Goal: Information Seeking & Learning: Learn about a topic

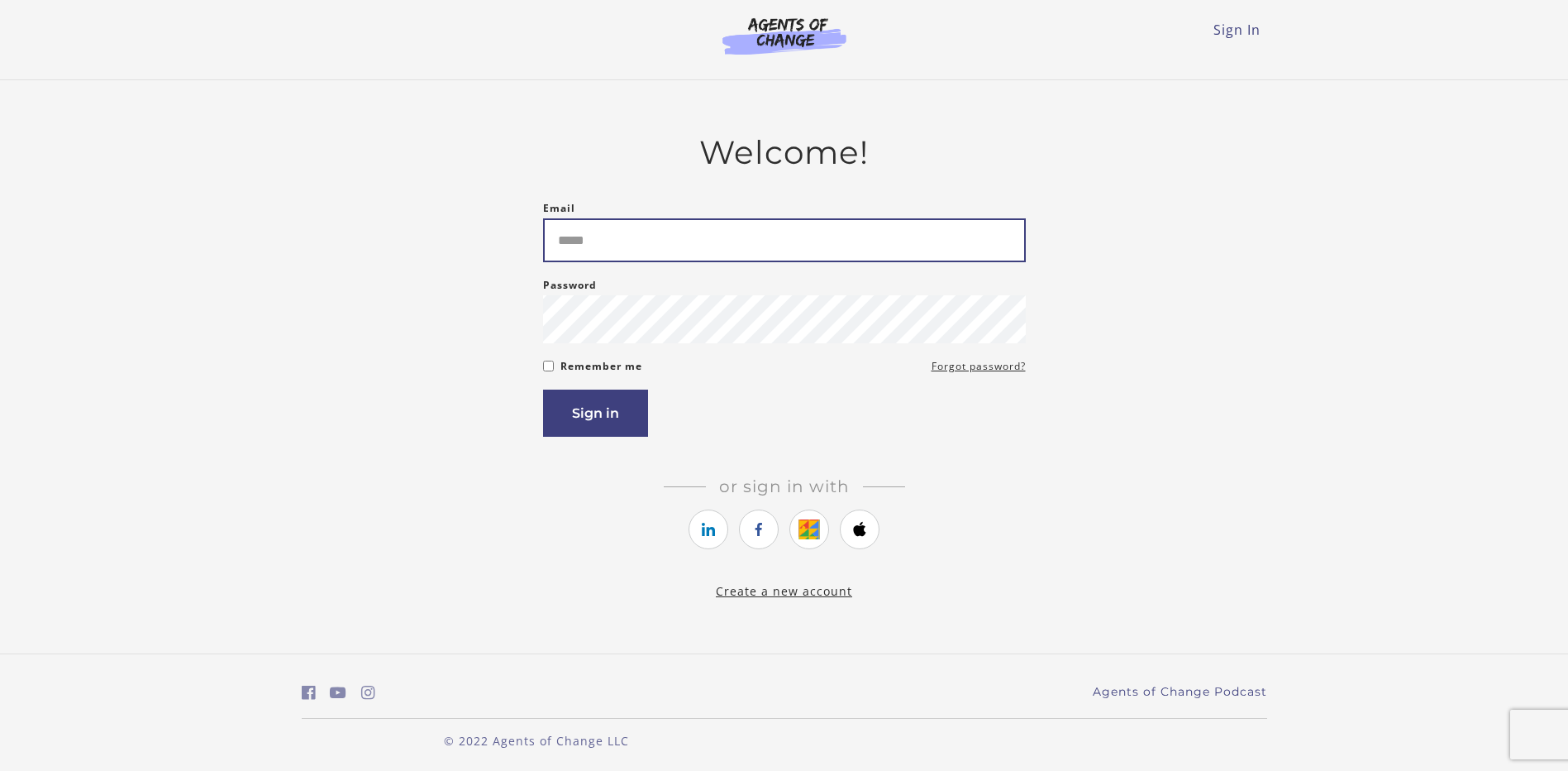
click at [702, 253] on input "Email" at bounding box center [784, 240] width 483 height 44
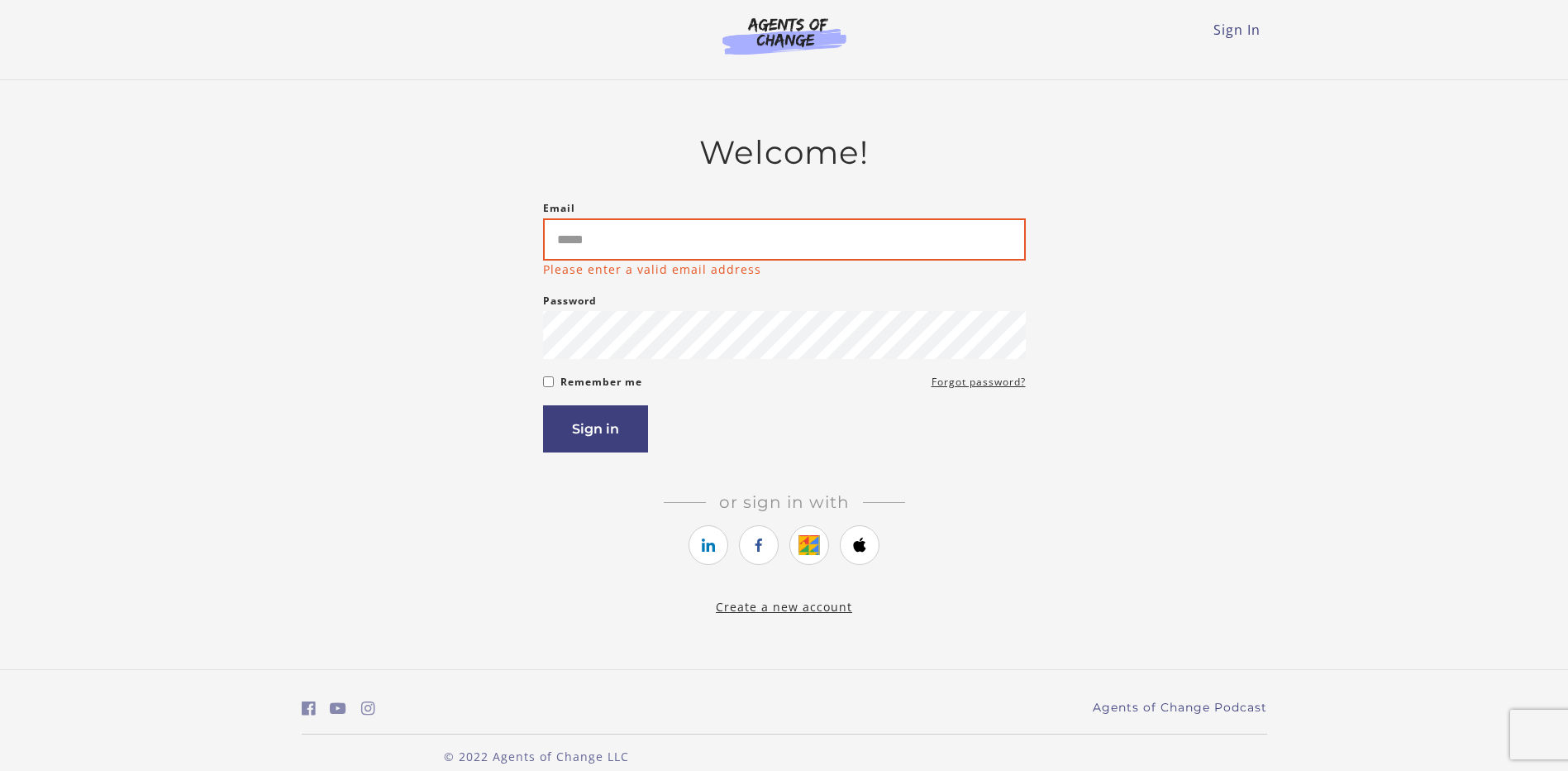
click at [778, 242] on input "Email" at bounding box center [784, 239] width 483 height 42
type input "**********"
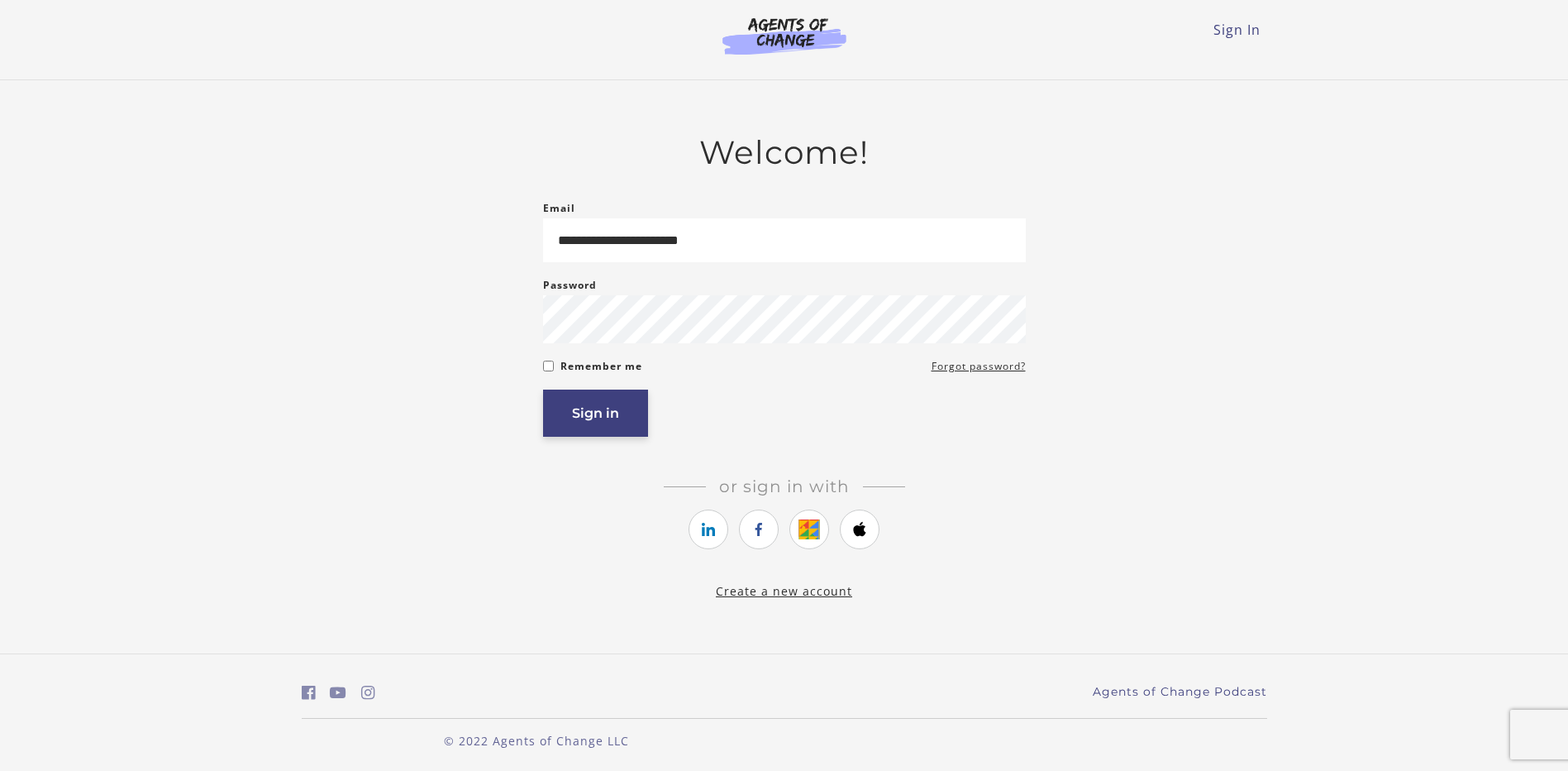
click at [583, 446] on article "**********" at bounding box center [784, 356] width 483 height 447
click at [602, 414] on button "Sign in" at bounding box center [595, 413] width 105 height 47
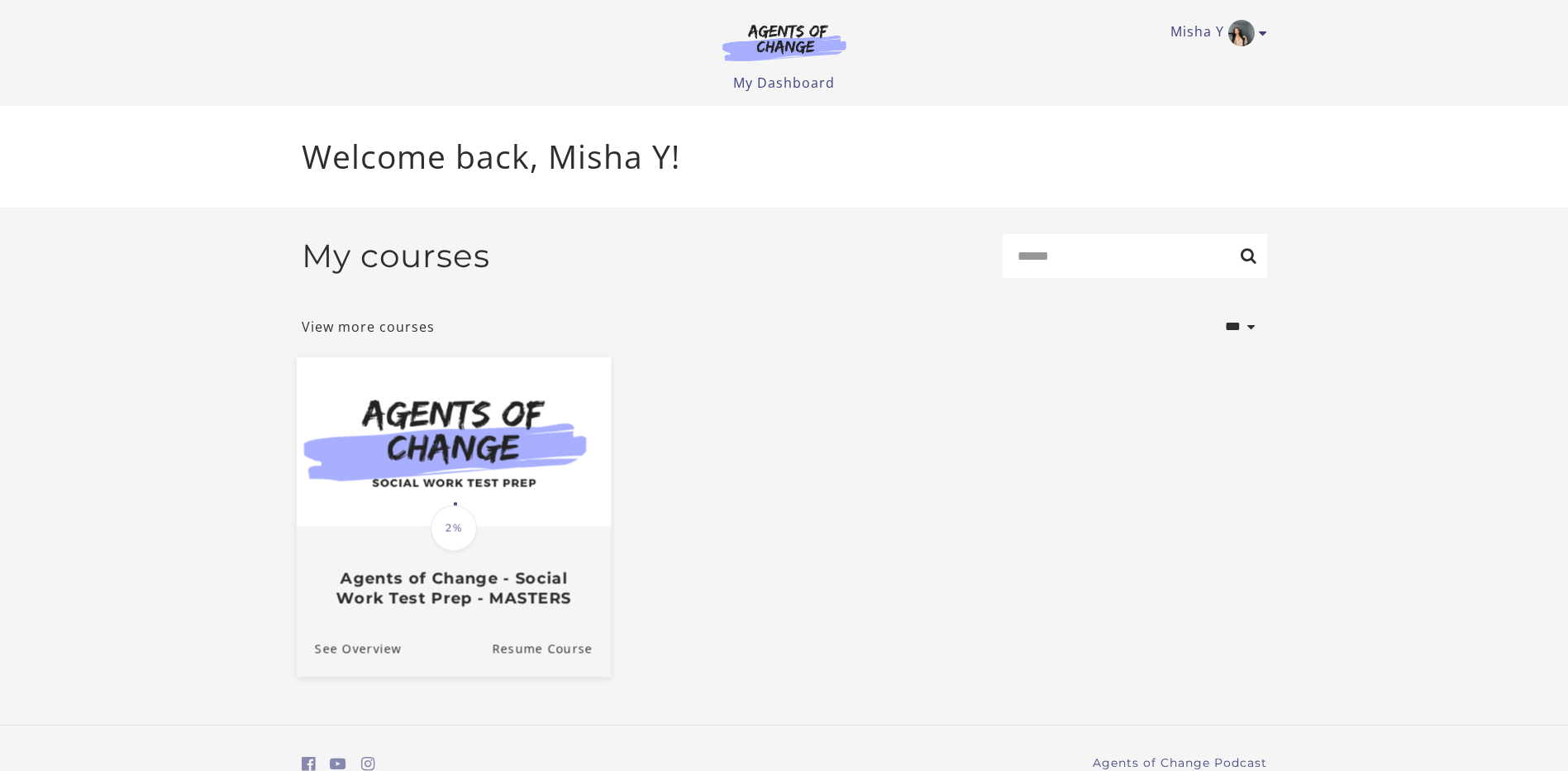
click at [503, 447] on img at bounding box center [453, 440] width 314 height 169
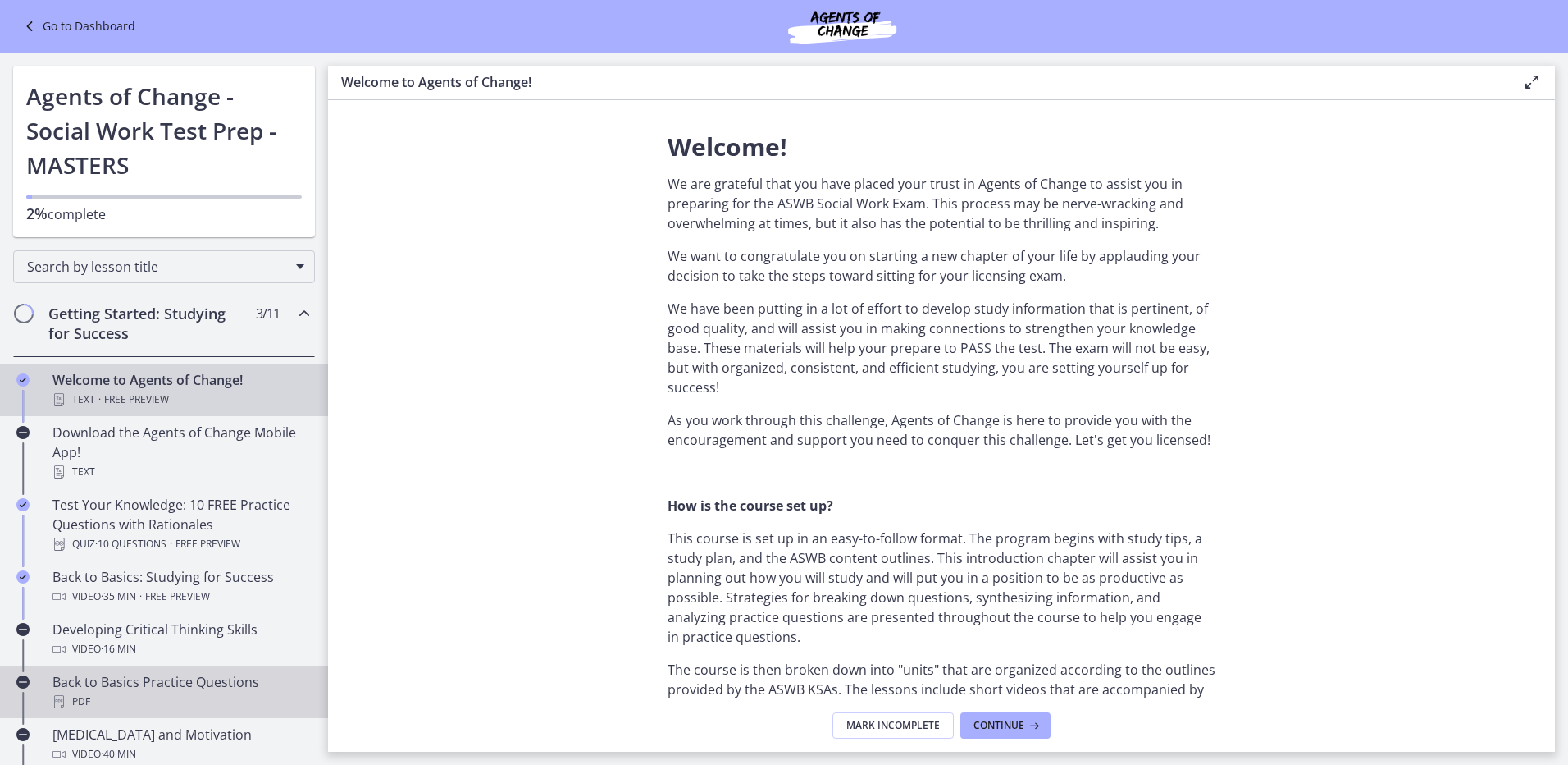
scroll to position [410, 0]
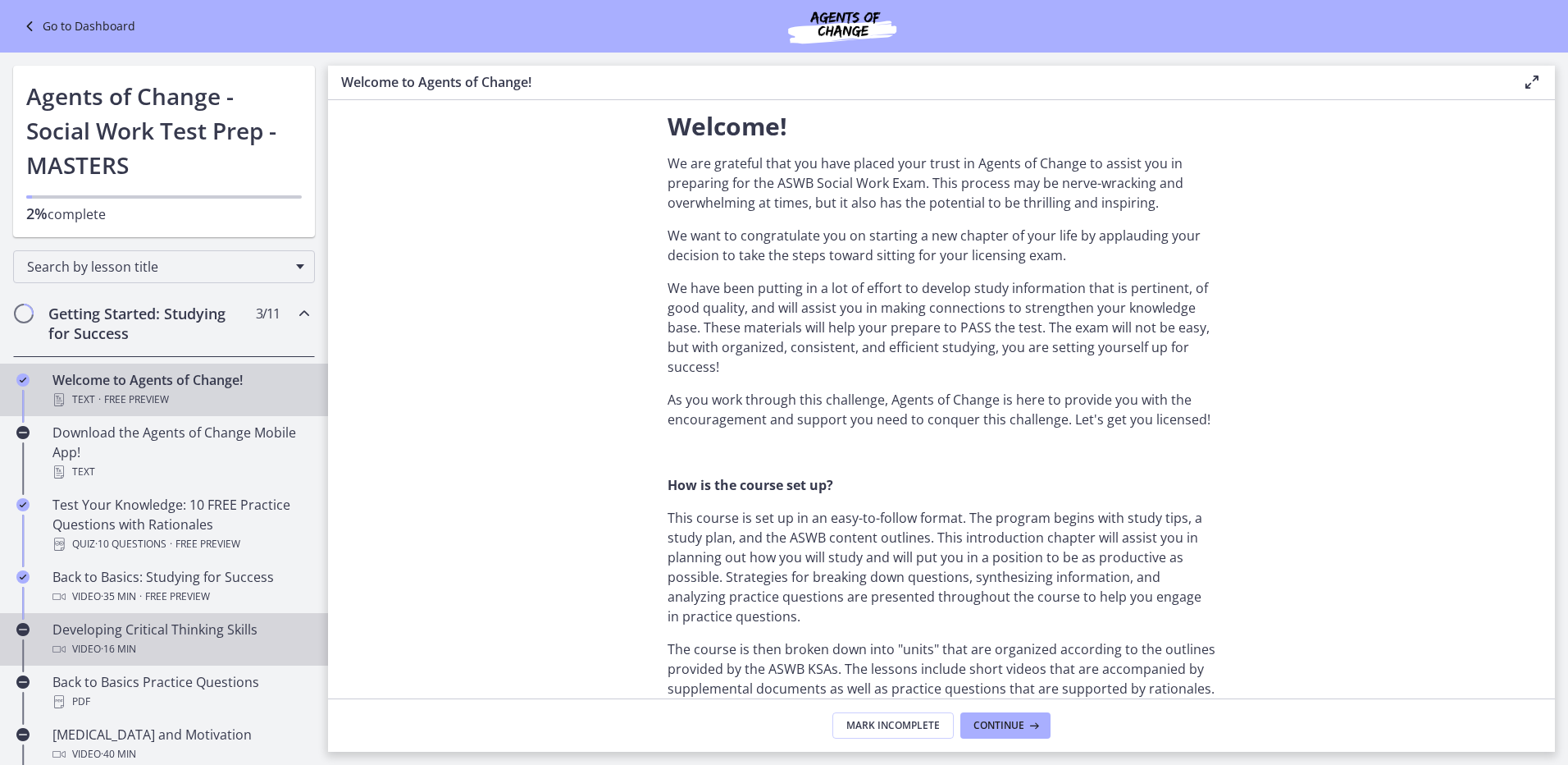
click at [124, 646] on span "· 16 min" at bounding box center [119, 649] width 35 height 20
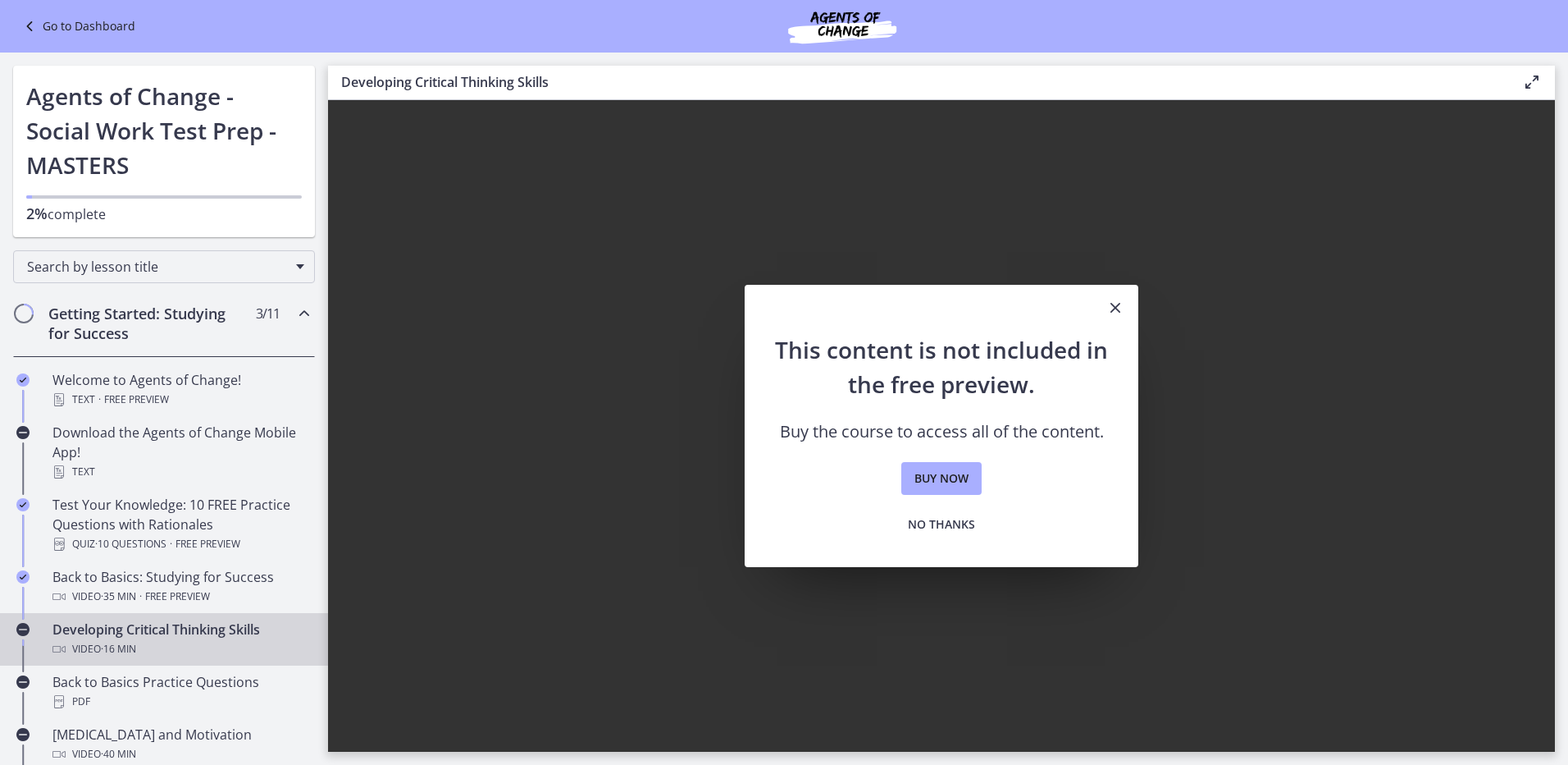
click at [1115, 303] on icon "Close" at bounding box center [1115, 308] width 20 height 20
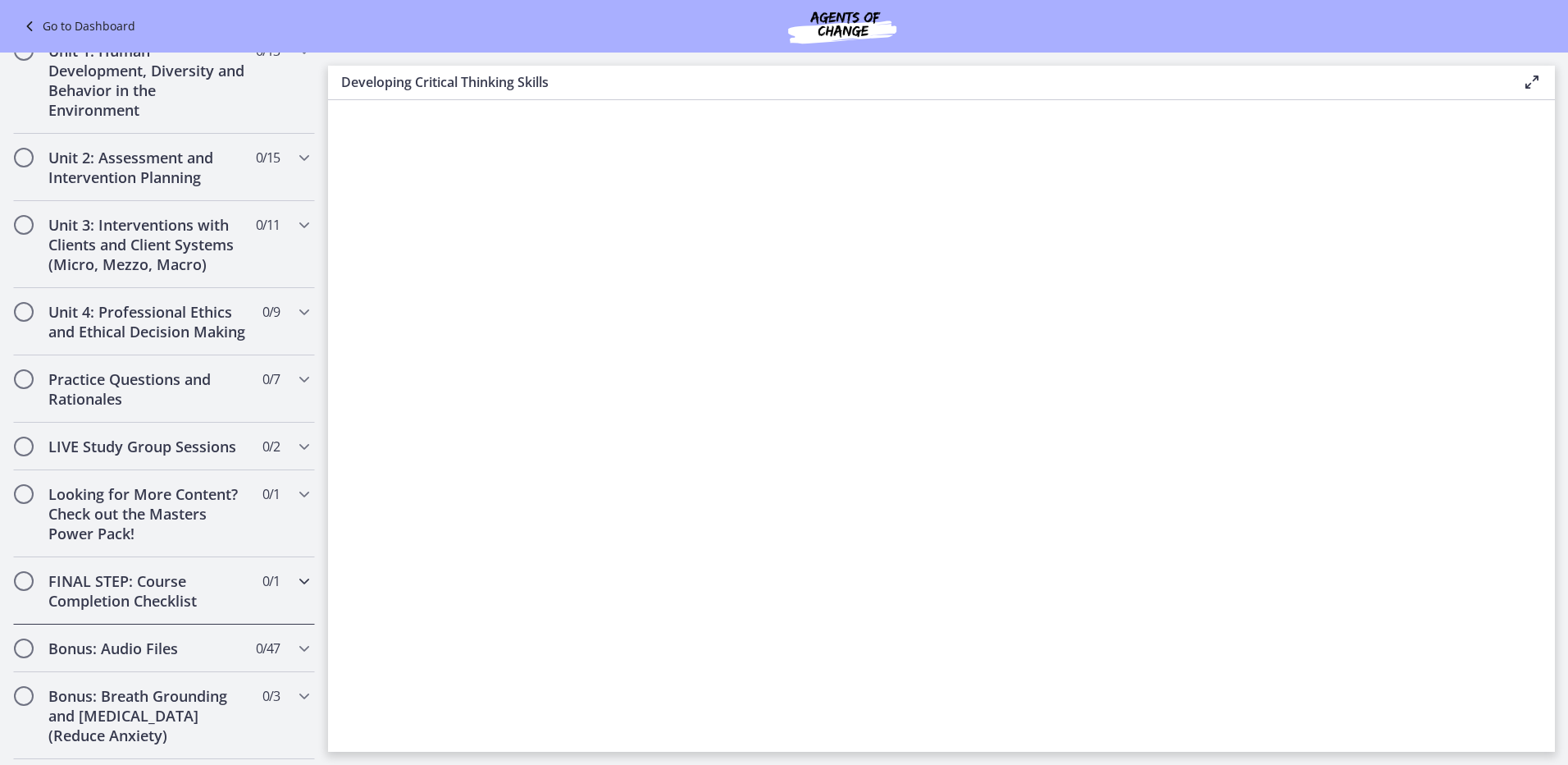
scroll to position [575, 0]
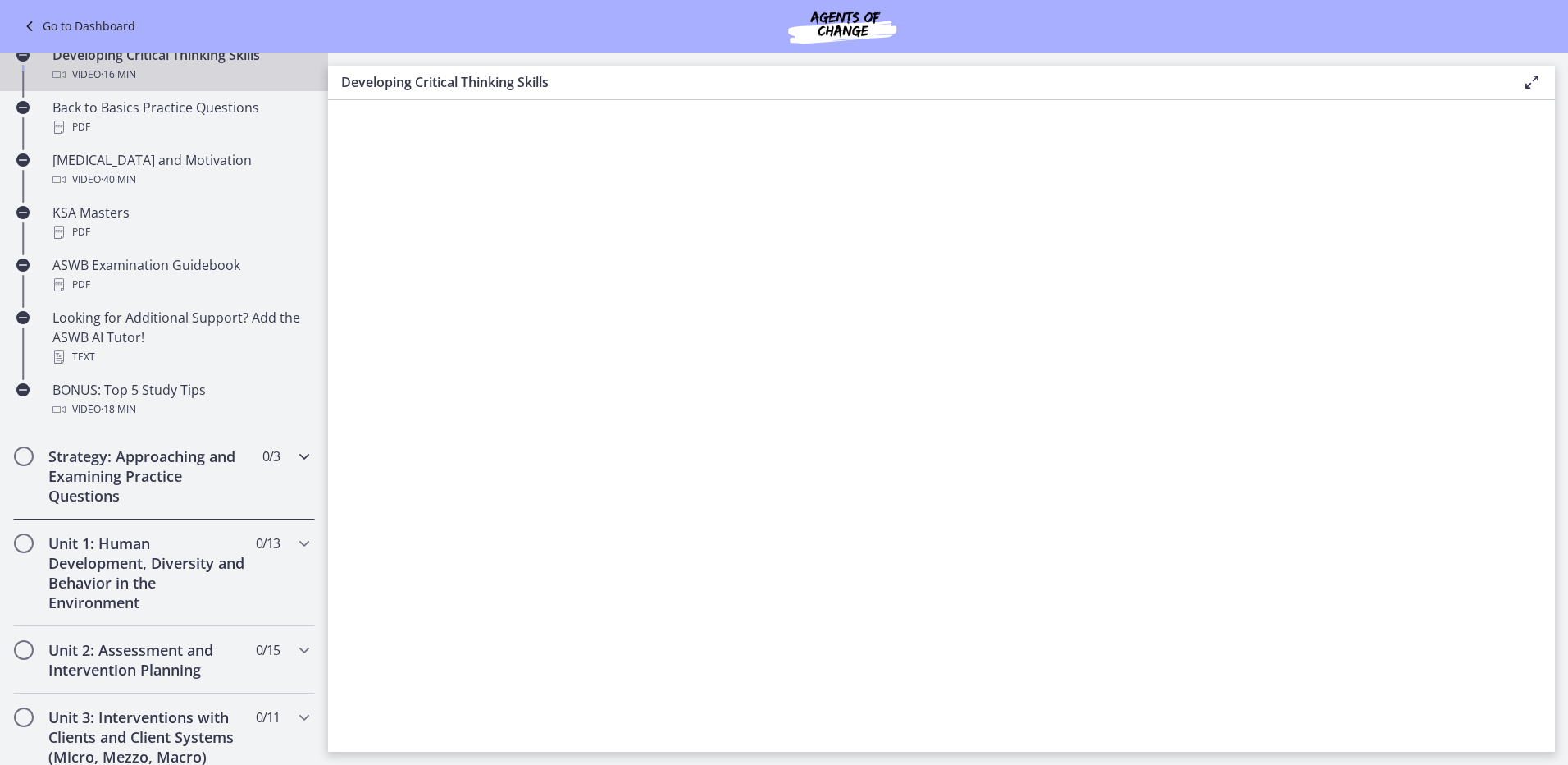
click at [262, 464] on span "0 / 3 Completed" at bounding box center [271, 456] width 18 height 20
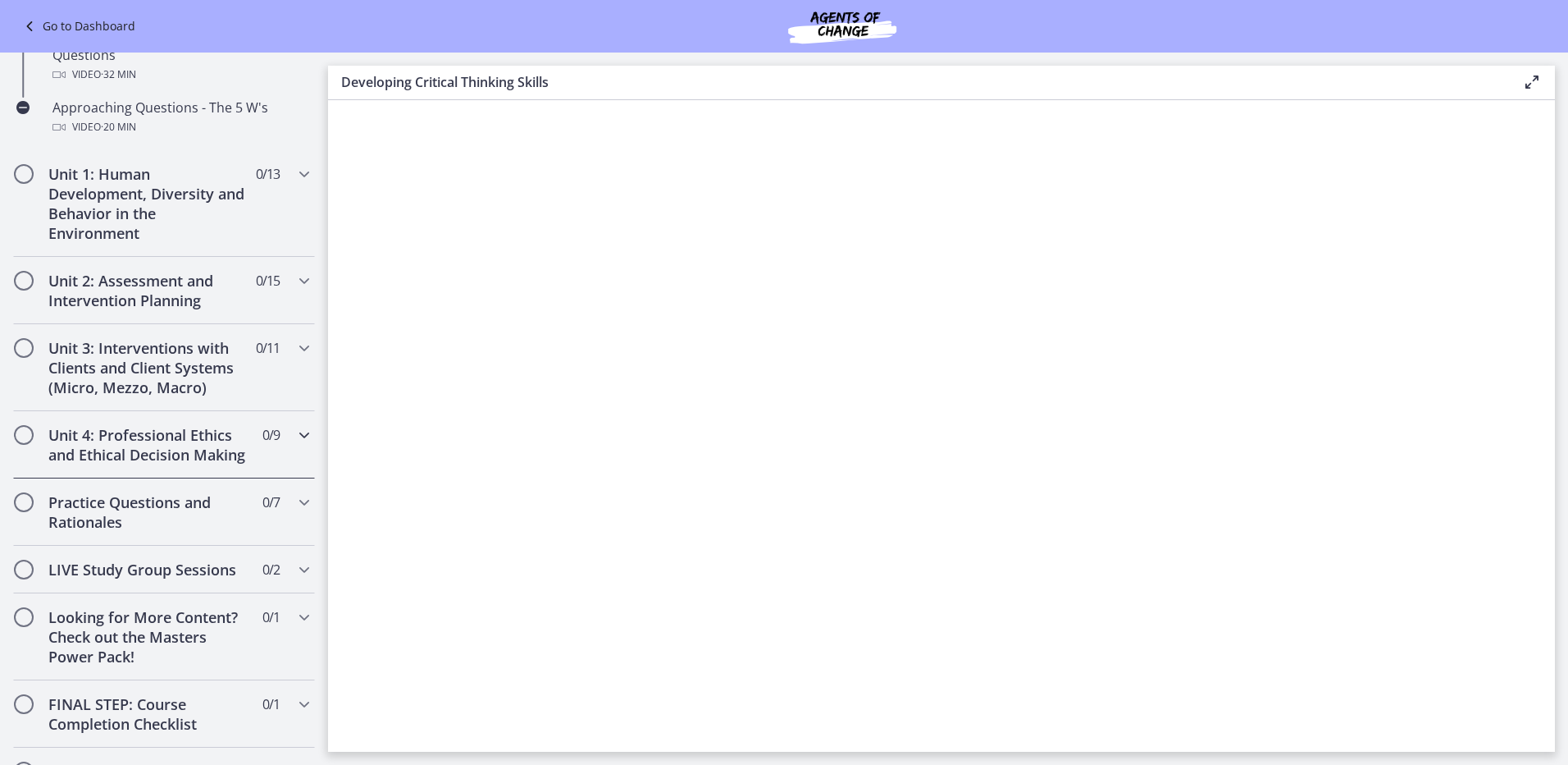
scroll to position [328, 0]
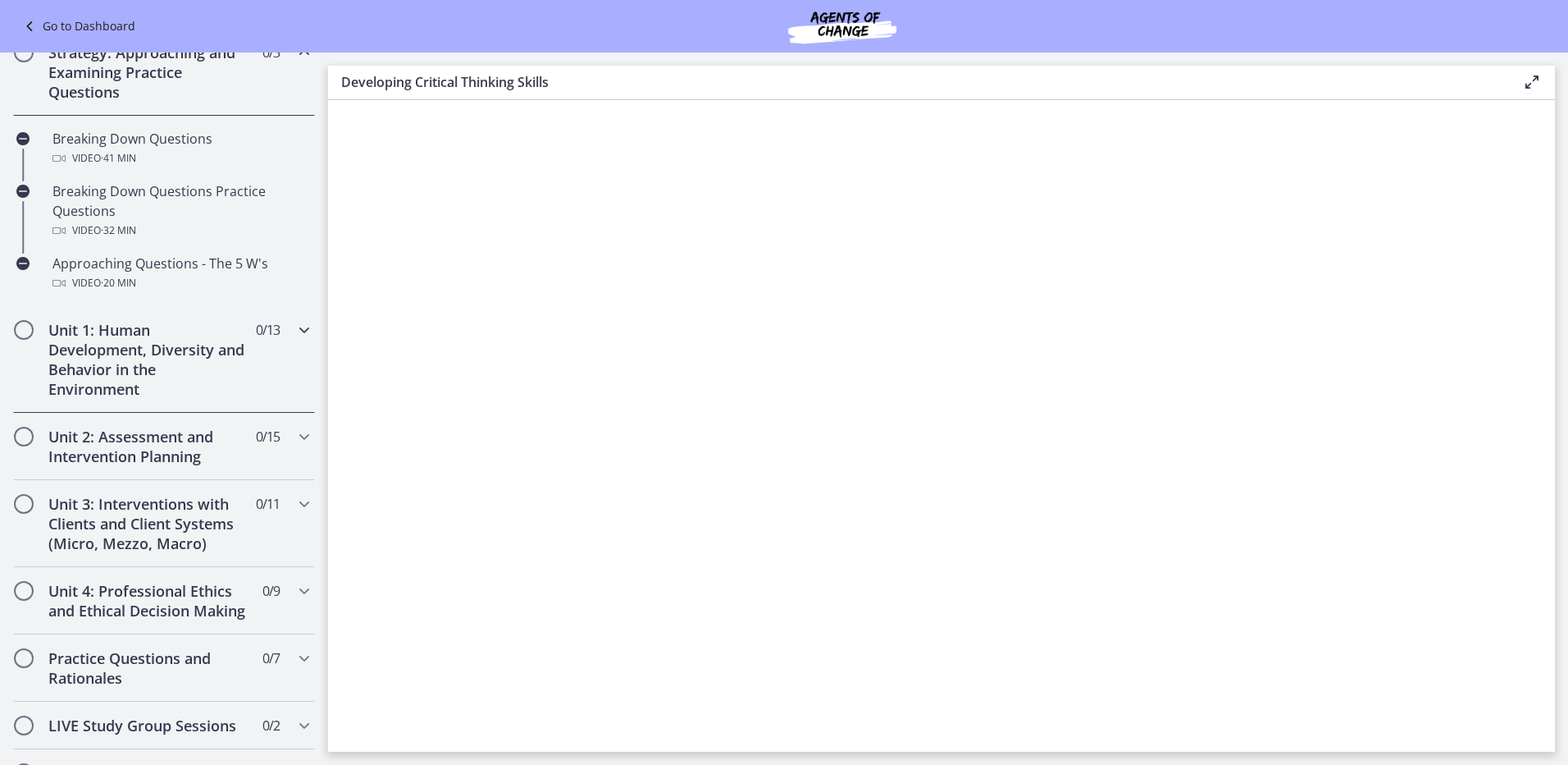
drag, startPoint x: 22, startPoint y: 327, endPoint x: 38, endPoint y: 331, distance: 16.5
click at [23, 327] on span "Chapters" at bounding box center [24, 330] width 17 height 17
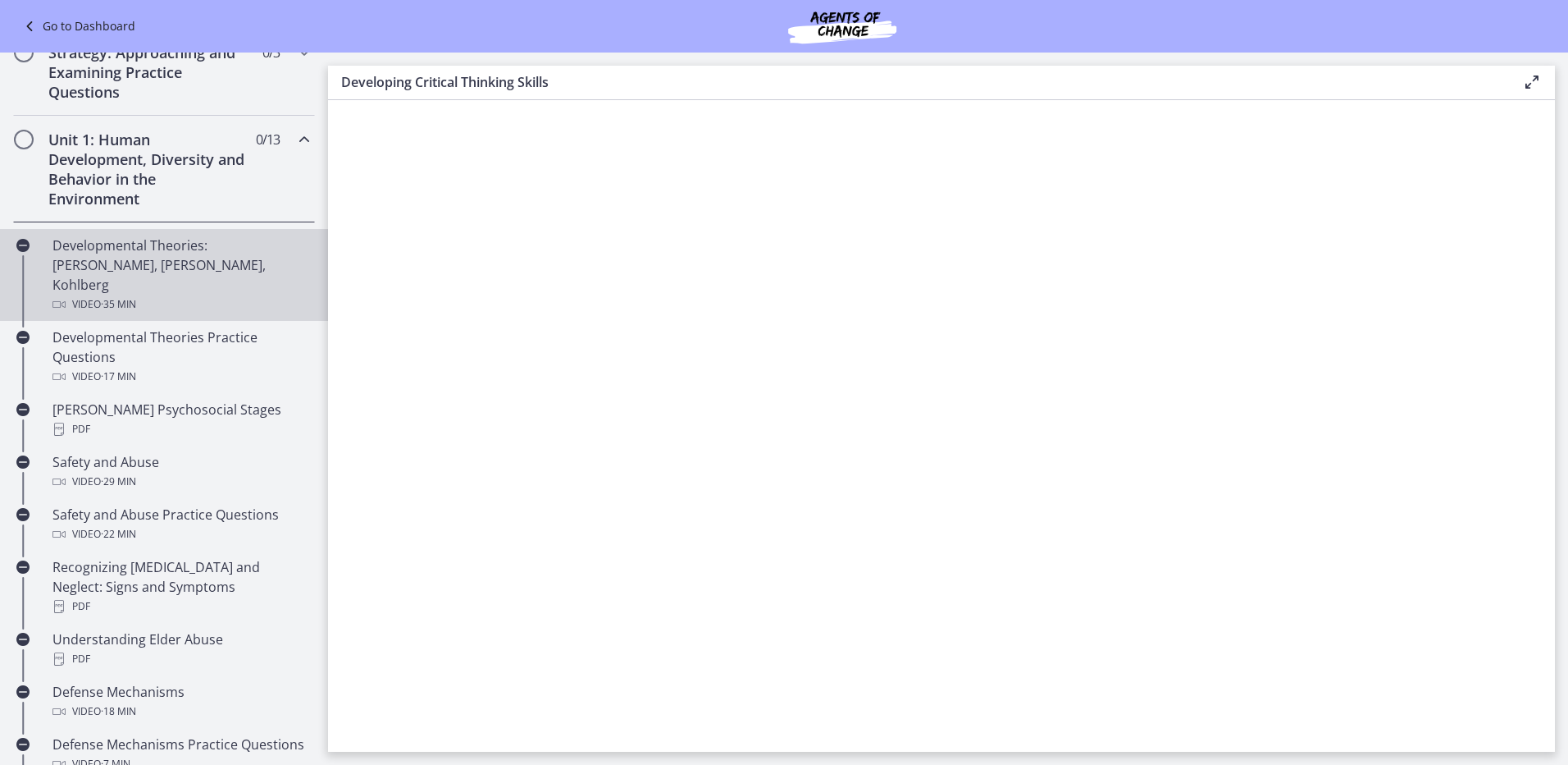
click at [178, 265] on div "Developmental Theories: Erikson, Piaget, Kohlberg Video · 35 min" at bounding box center [180, 275] width 256 height 79
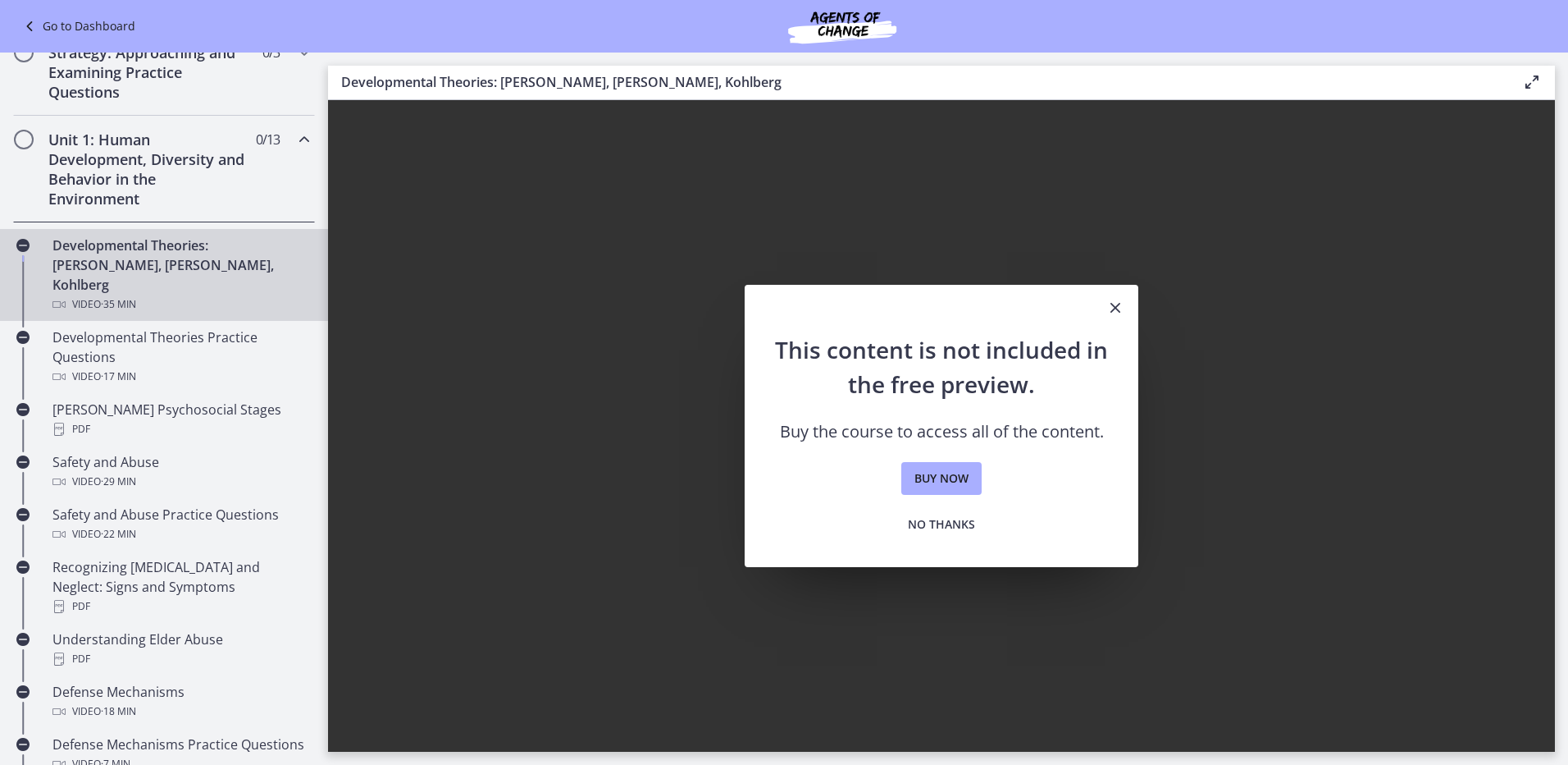
click at [74, 27] on link "Go to Dashboard" at bounding box center [78, 27] width 116 height 20
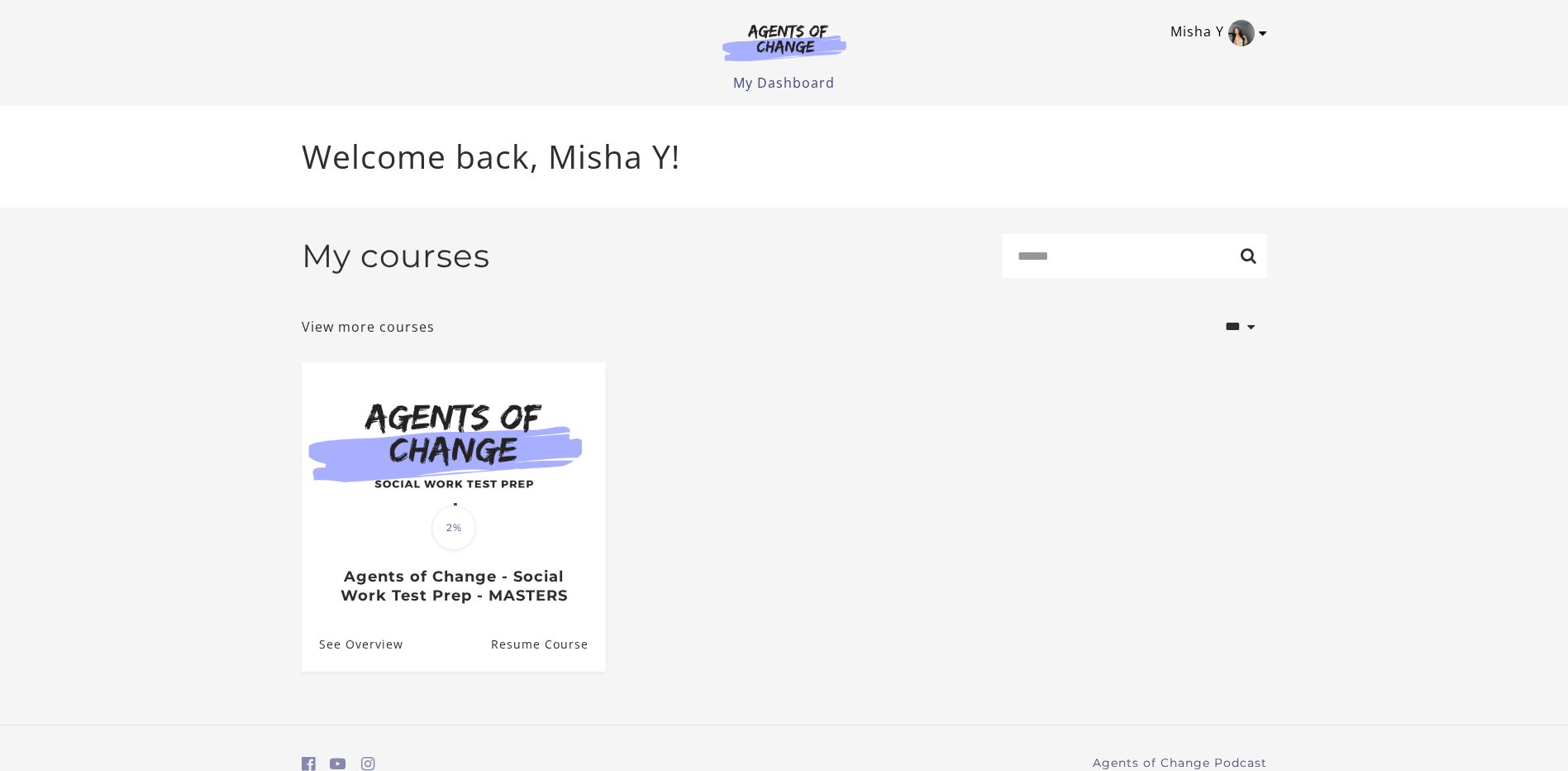
click at [1264, 30] on icon "Toggle menu" at bounding box center [1263, 33] width 8 height 13
click at [1171, 67] on link "My Account" at bounding box center [1198, 60] width 146 height 28
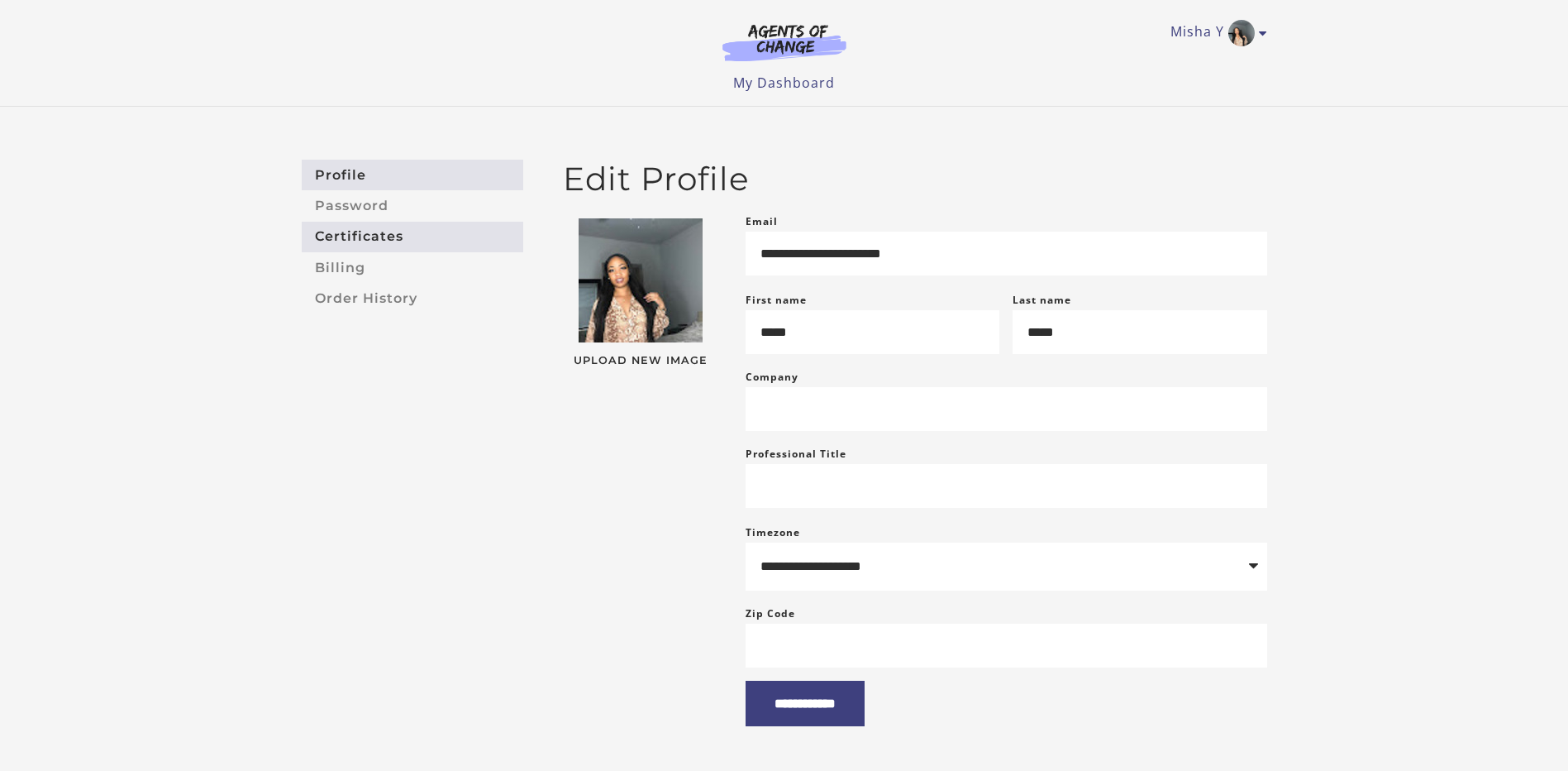
click at [379, 236] on link "Certificates" at bounding box center [412, 237] width 221 height 30
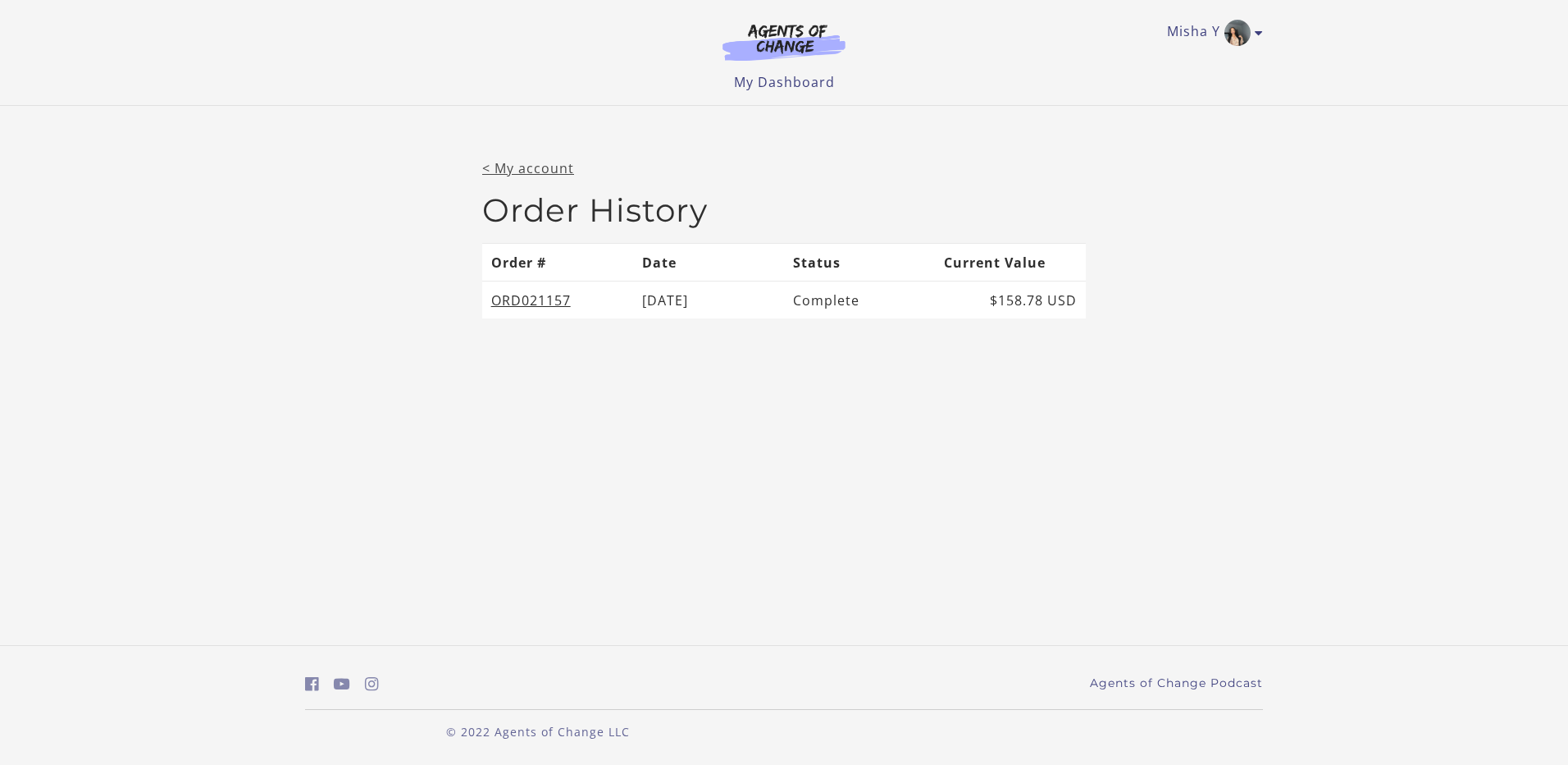
click at [549, 167] on link "< My account" at bounding box center [529, 169] width 92 height 18
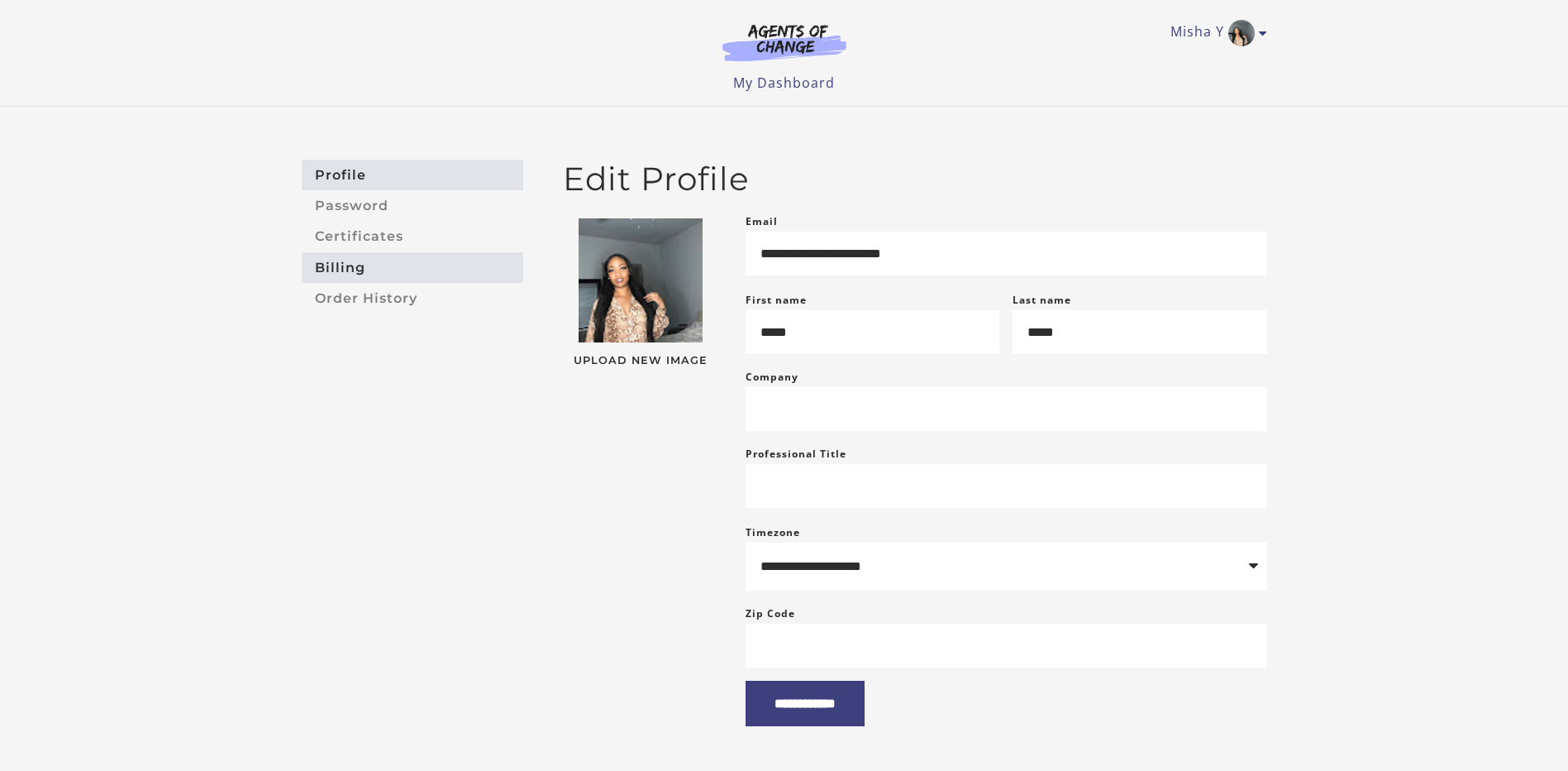
click at [379, 267] on link "Billing" at bounding box center [412, 268] width 221 height 30
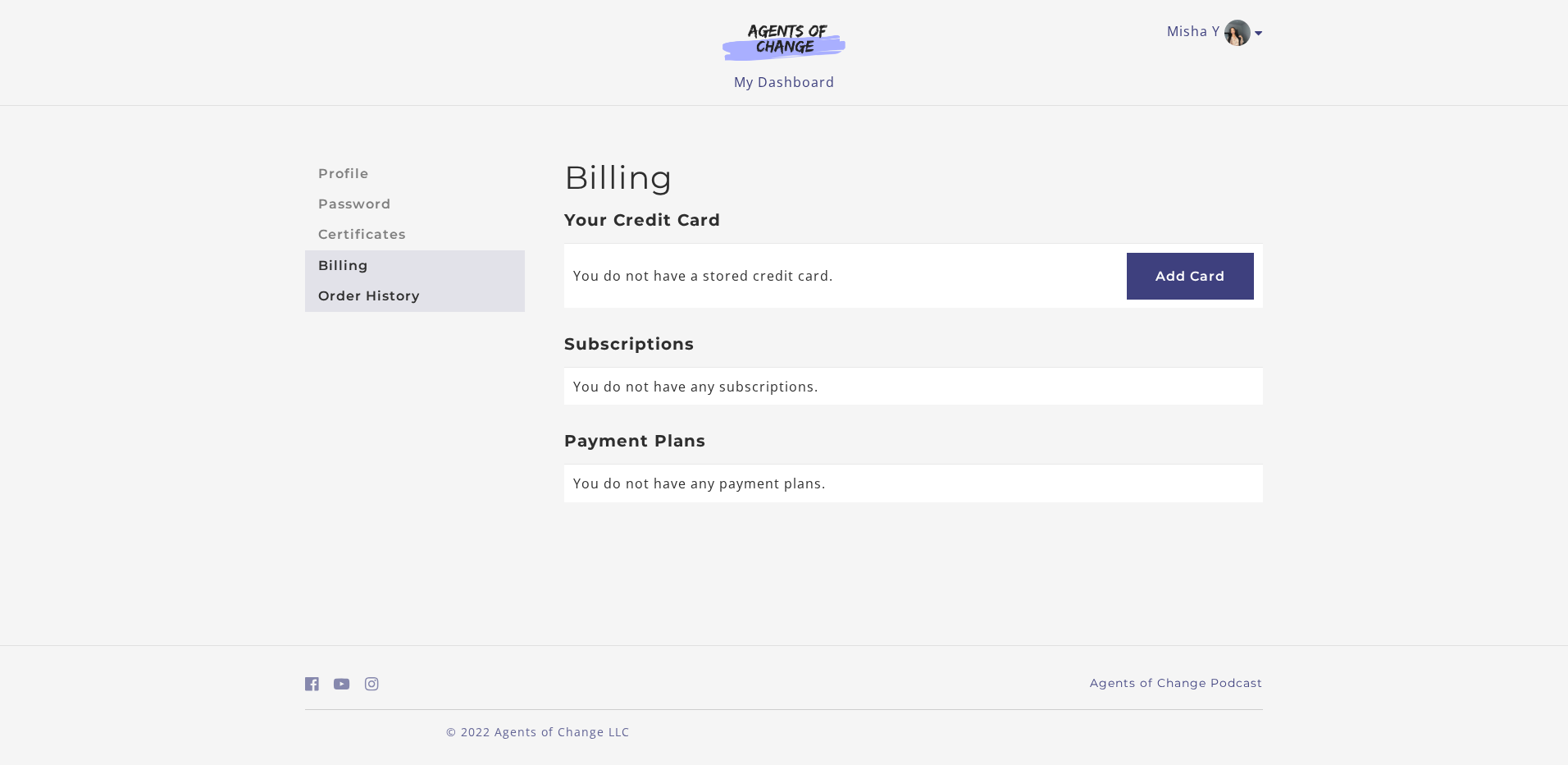
click at [371, 298] on link "Order History" at bounding box center [414, 296] width 220 height 30
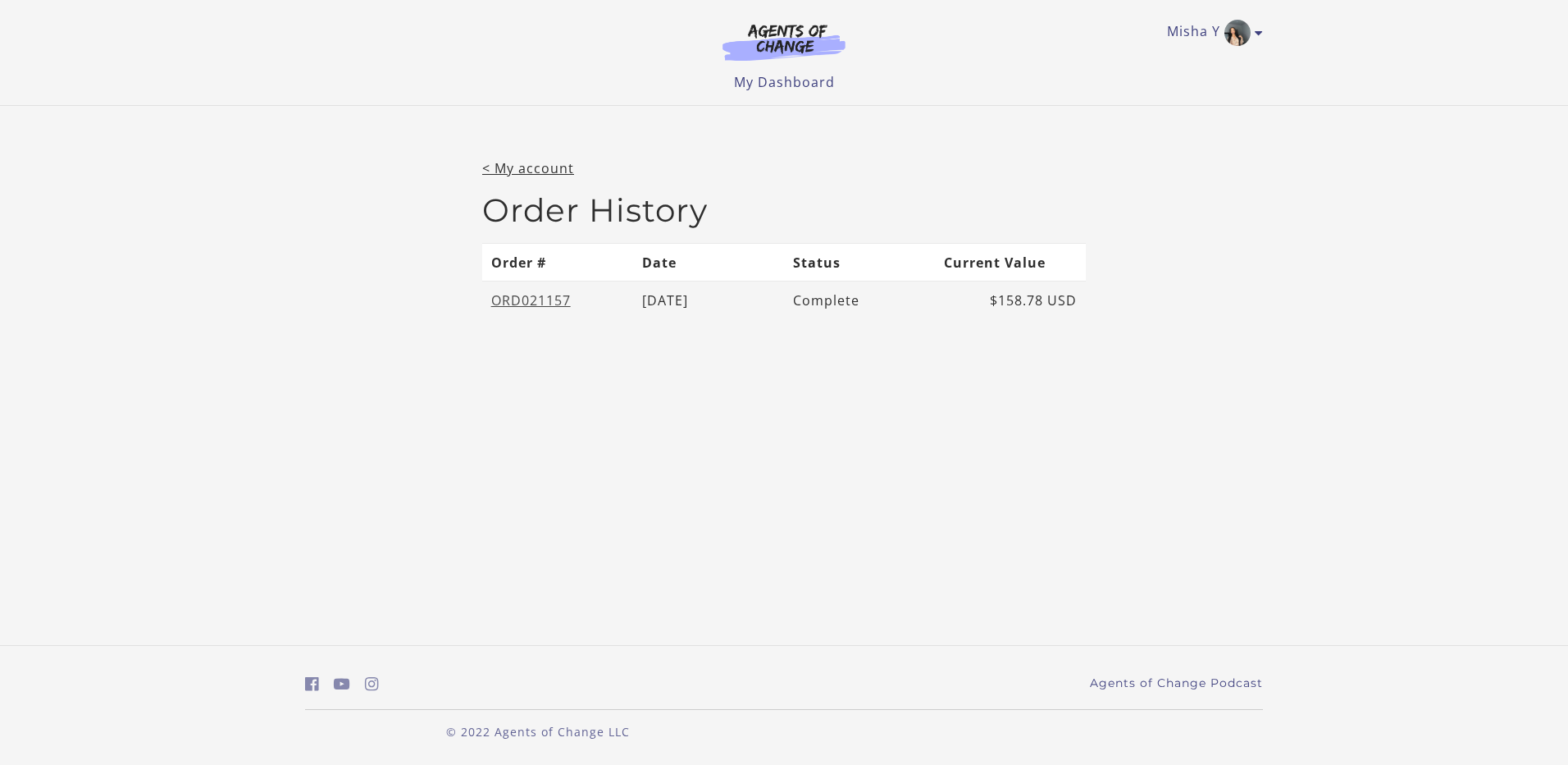
click at [537, 303] on link "ORD021157" at bounding box center [530, 301] width 79 height 18
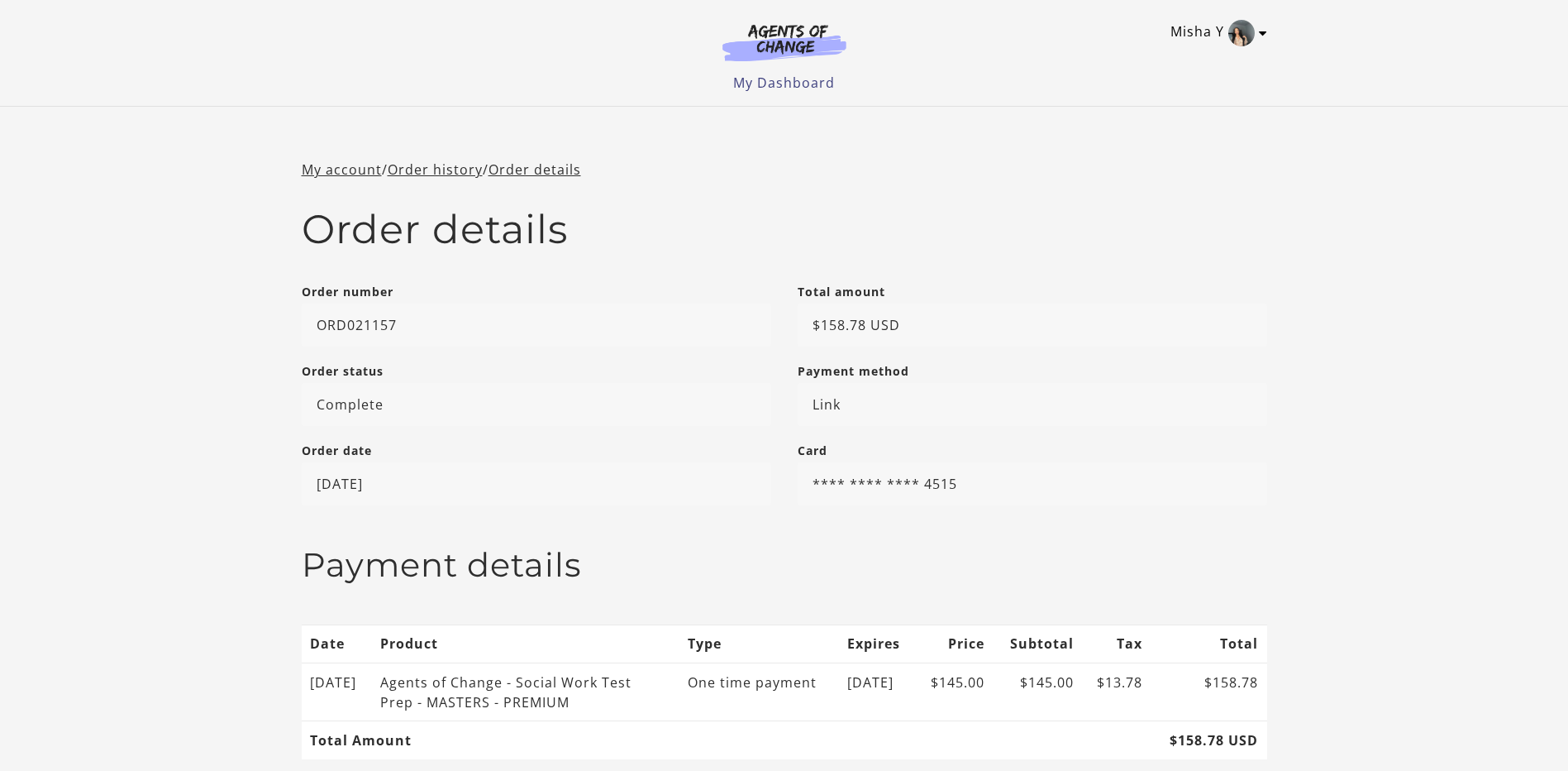
click at [1245, 35] on img "Toggle menu" at bounding box center [1241, 33] width 26 height 26
click at [1177, 61] on link "My Account" at bounding box center [1198, 60] width 146 height 28
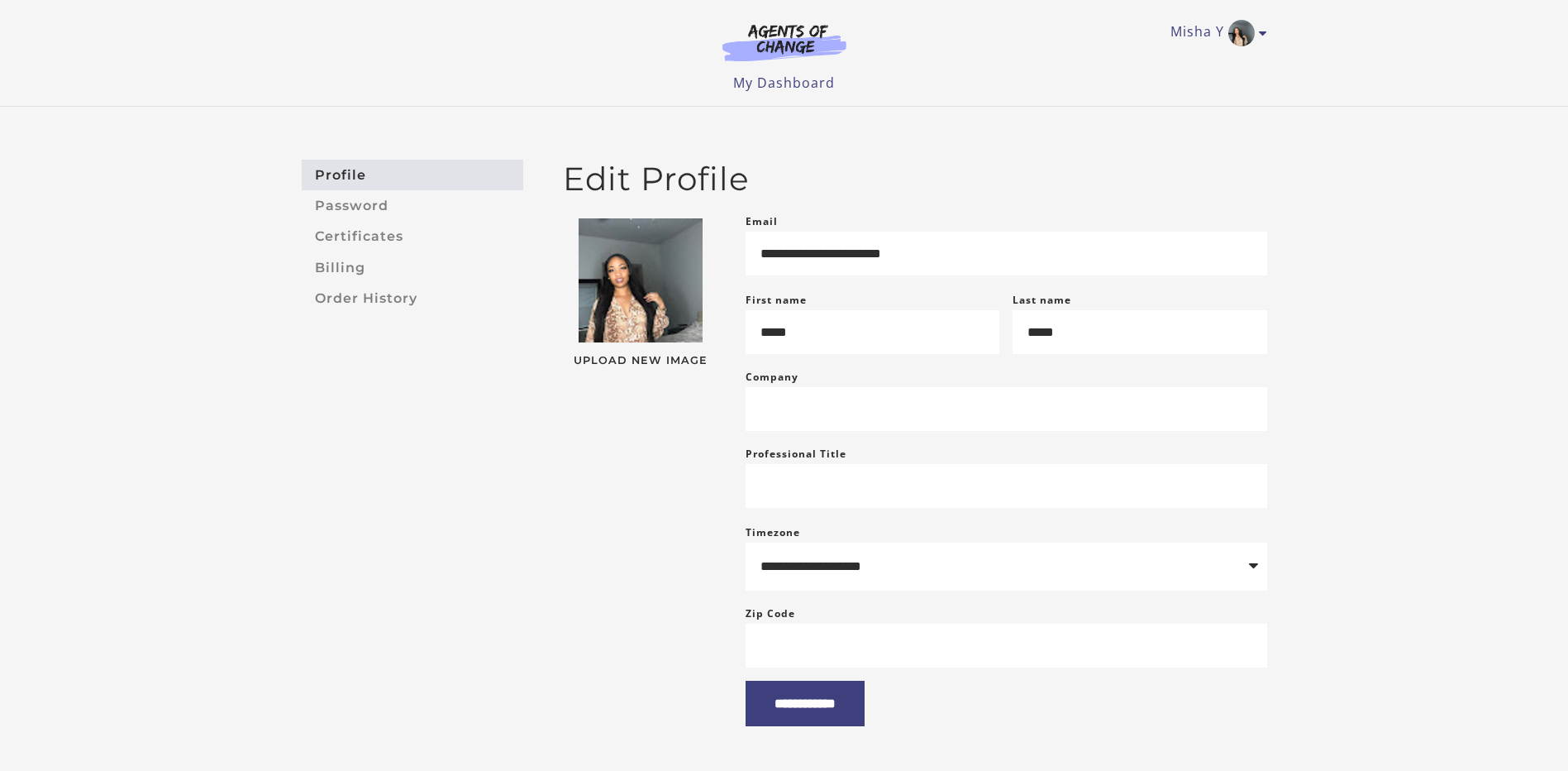
click at [767, 36] on img at bounding box center [784, 42] width 159 height 38
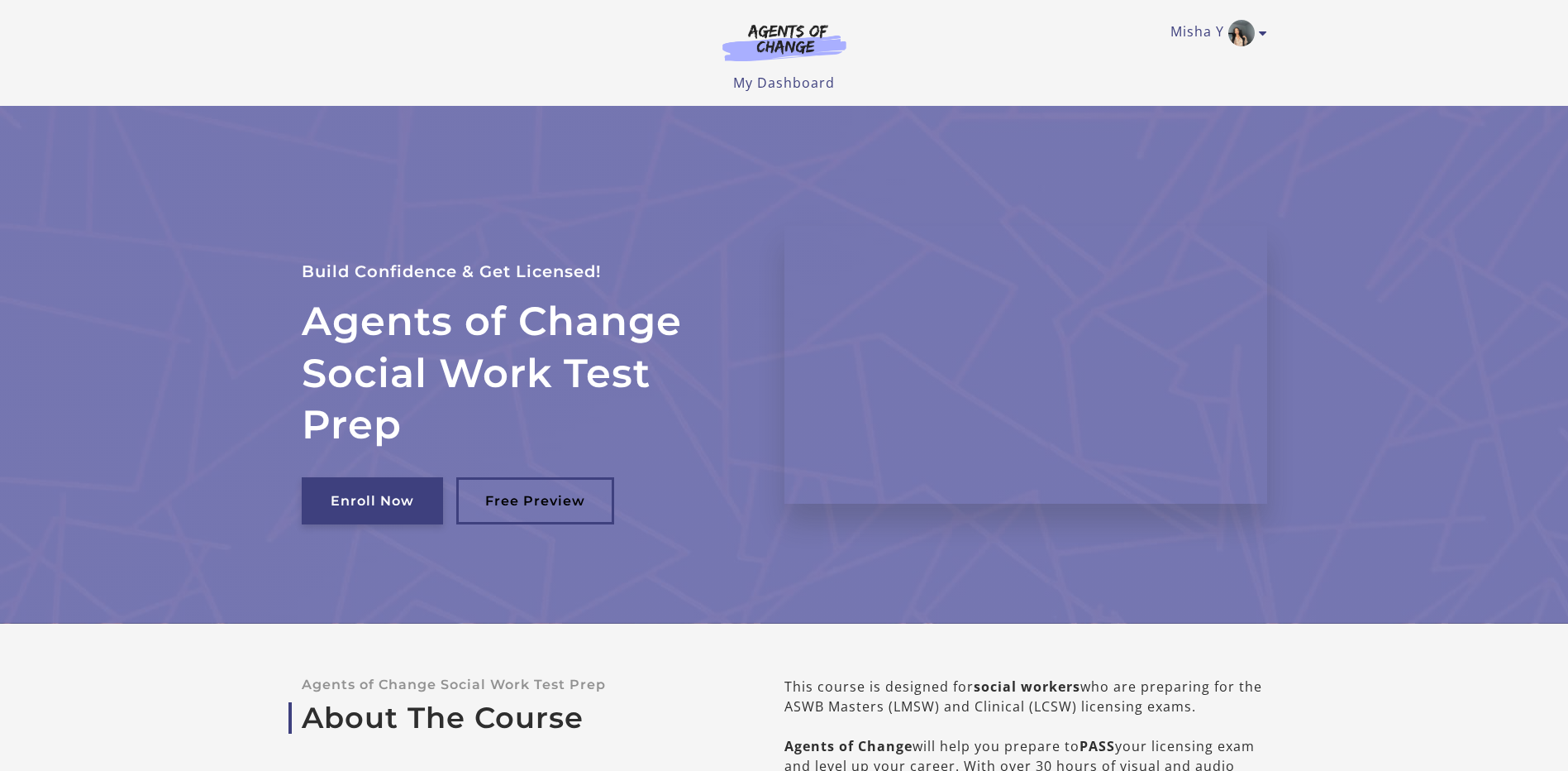
click at [376, 508] on link "Enroll Now" at bounding box center [373, 501] width 141 height 47
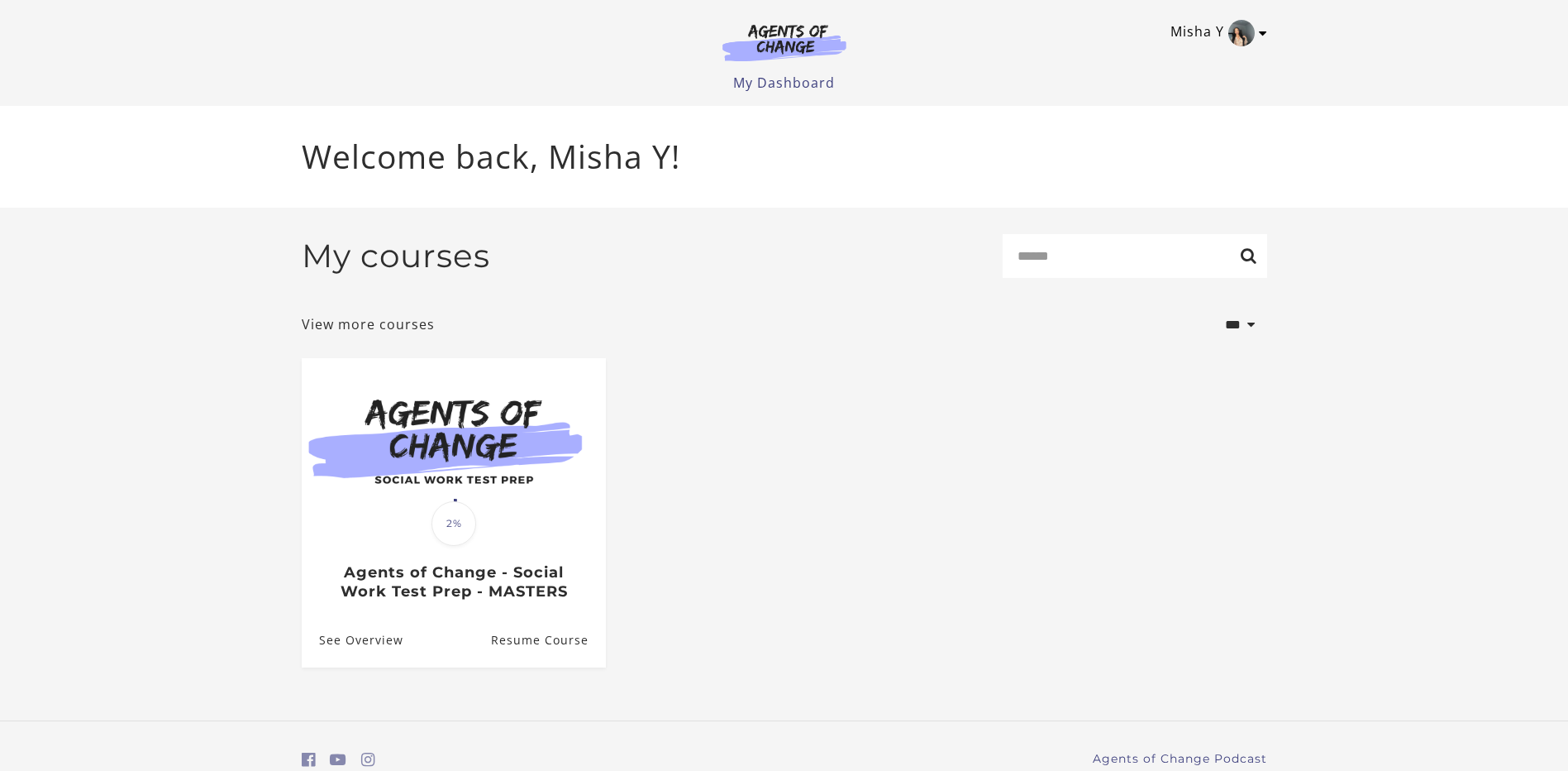
click at [1248, 28] on img "Toggle menu" at bounding box center [1241, 33] width 26 height 26
click at [847, 237] on div "My courses Search" at bounding box center [784, 263] width 965 height 57
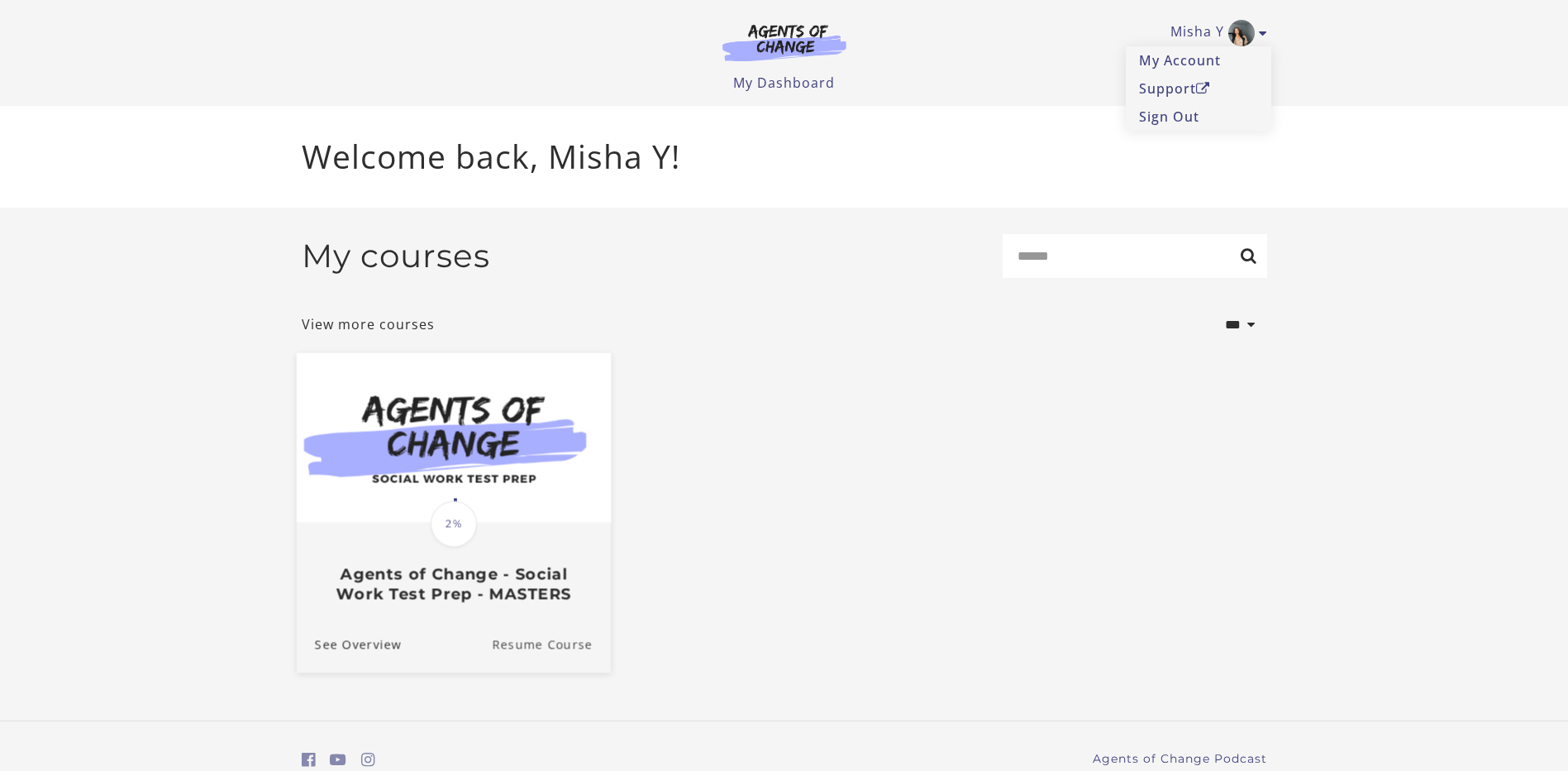
click at [549, 647] on link "Resume Course" at bounding box center [551, 645] width 119 height 56
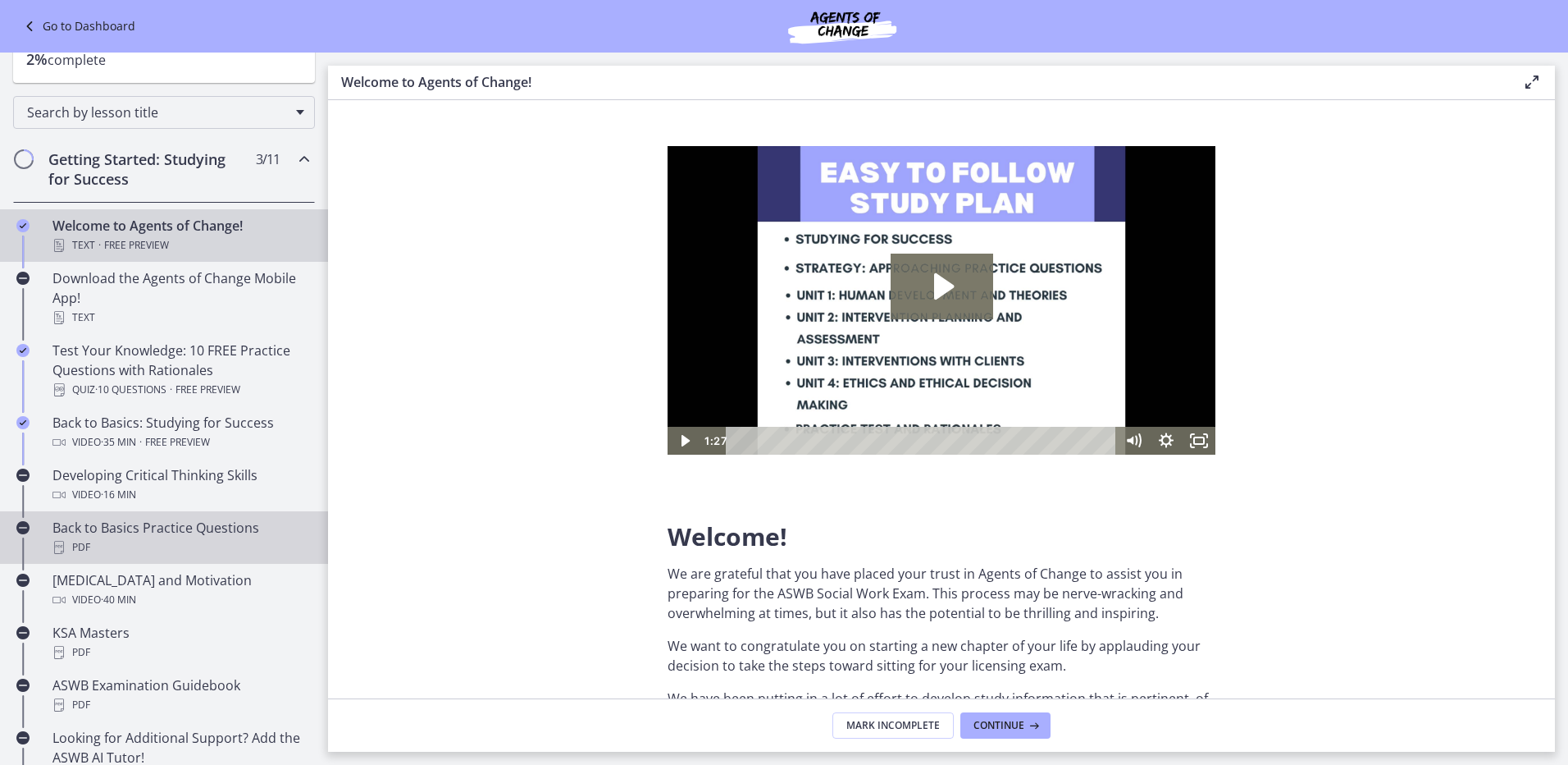
scroll to position [164, 0]
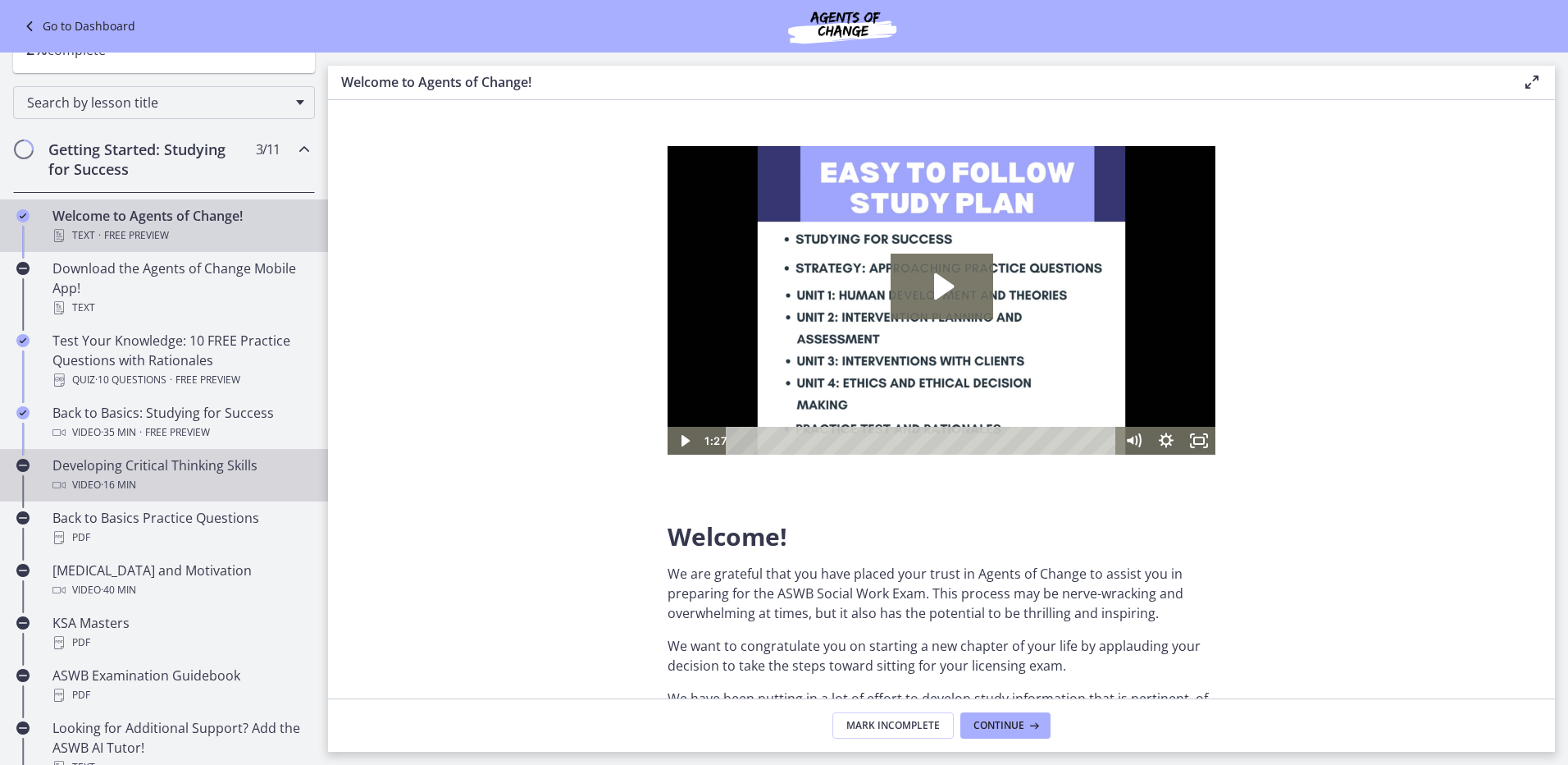
click at [140, 467] on div "Developing Critical Thinking Skills Video · 16 min" at bounding box center [180, 474] width 256 height 39
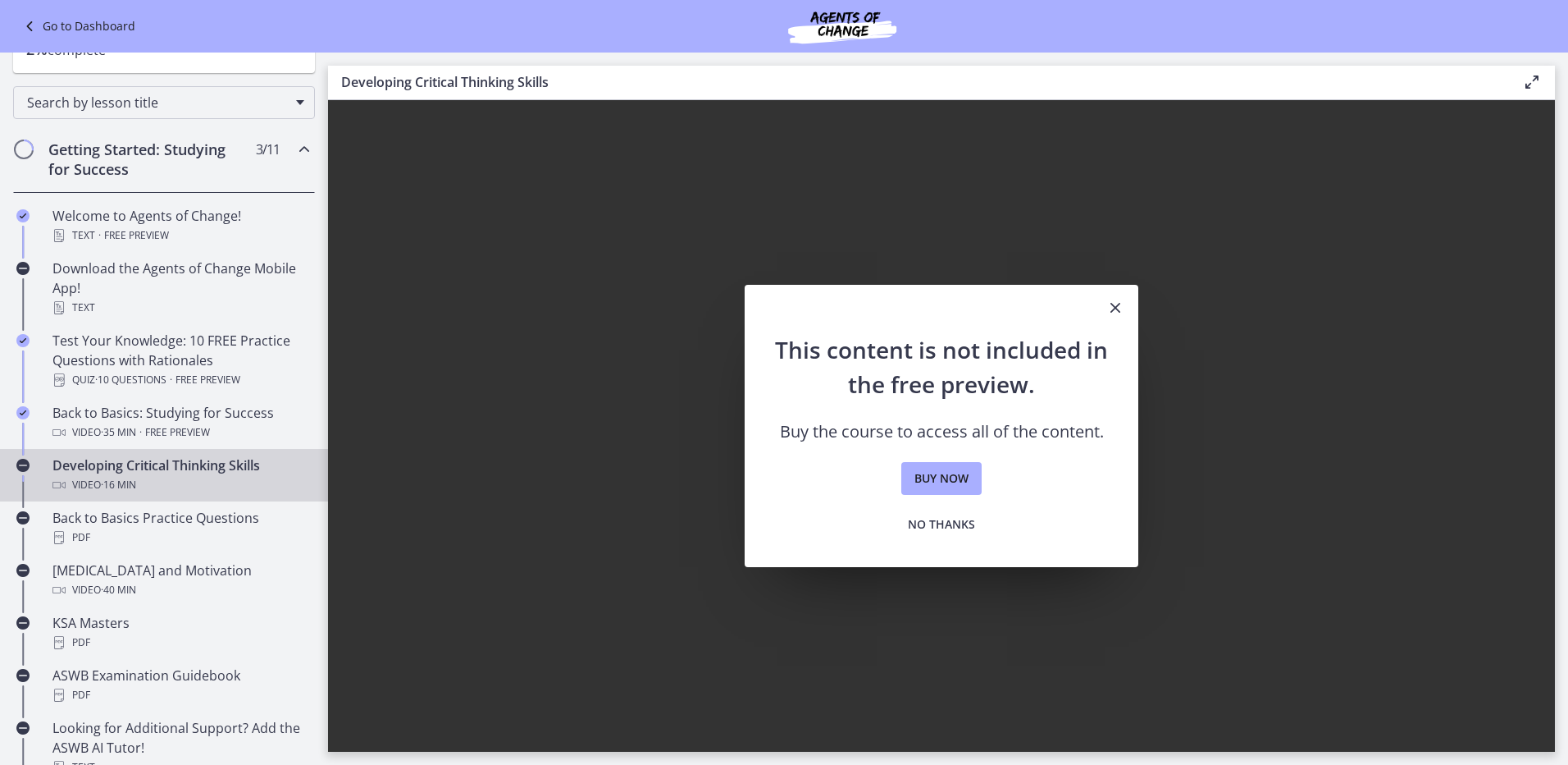
click at [94, 18] on link "Go to Dashboard" at bounding box center [78, 27] width 116 height 20
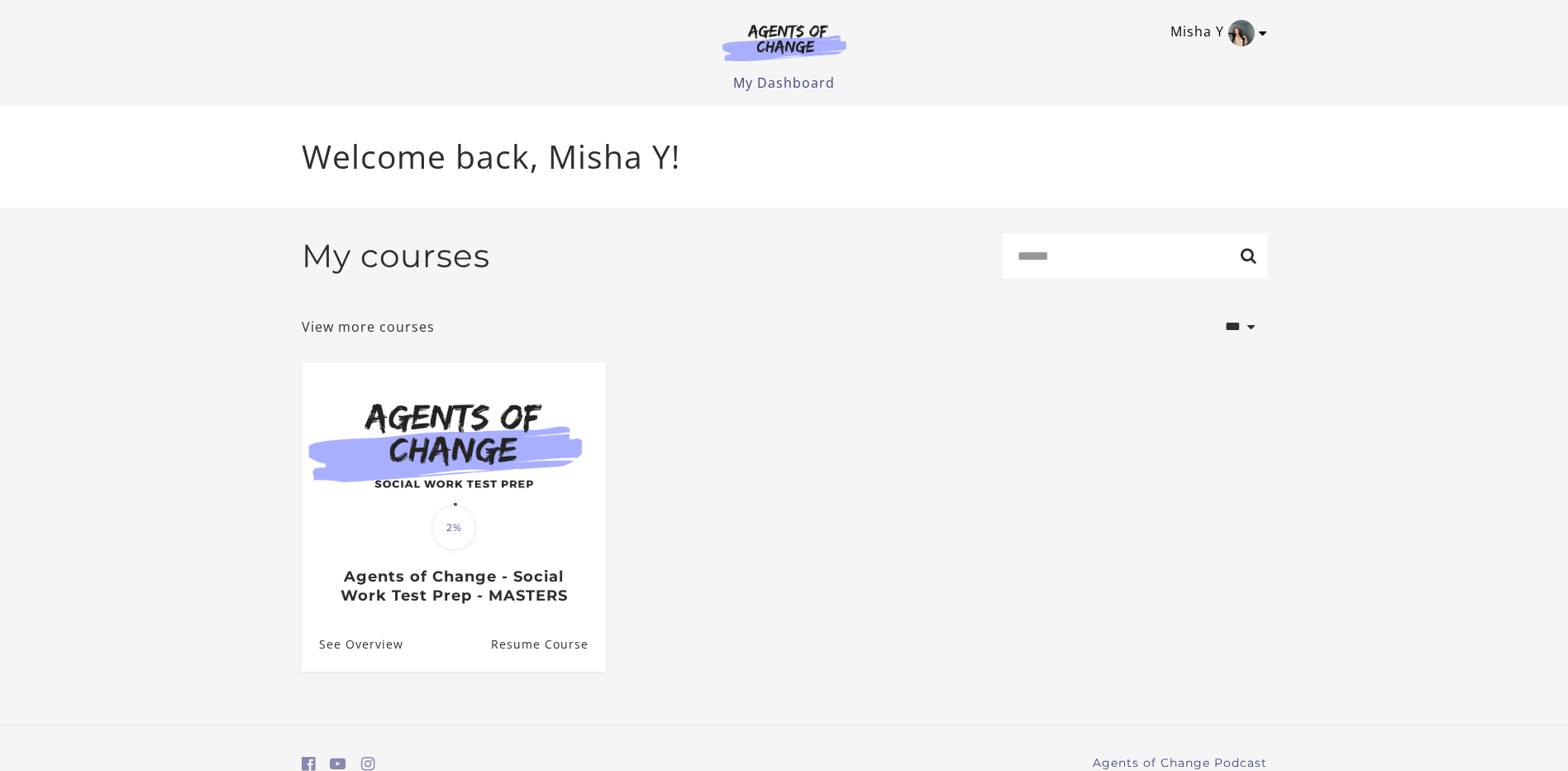
click at [1253, 36] on img "Toggle menu" at bounding box center [1241, 33] width 26 height 26
click at [1147, 58] on link "My Account" at bounding box center [1198, 60] width 146 height 28
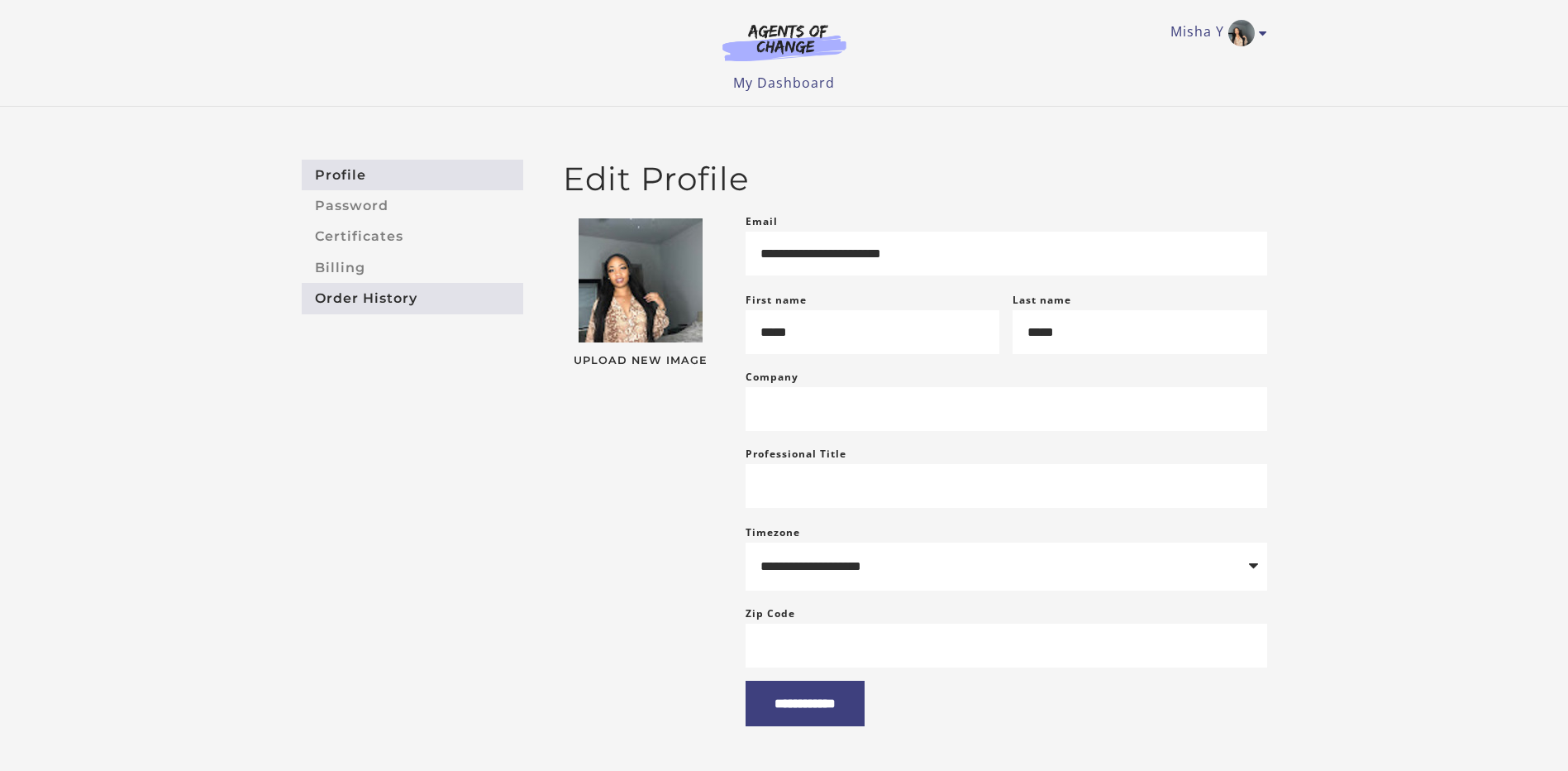
click at [373, 293] on link "Order History" at bounding box center [412, 298] width 221 height 30
